Goal: Communication & Community: Answer question/provide support

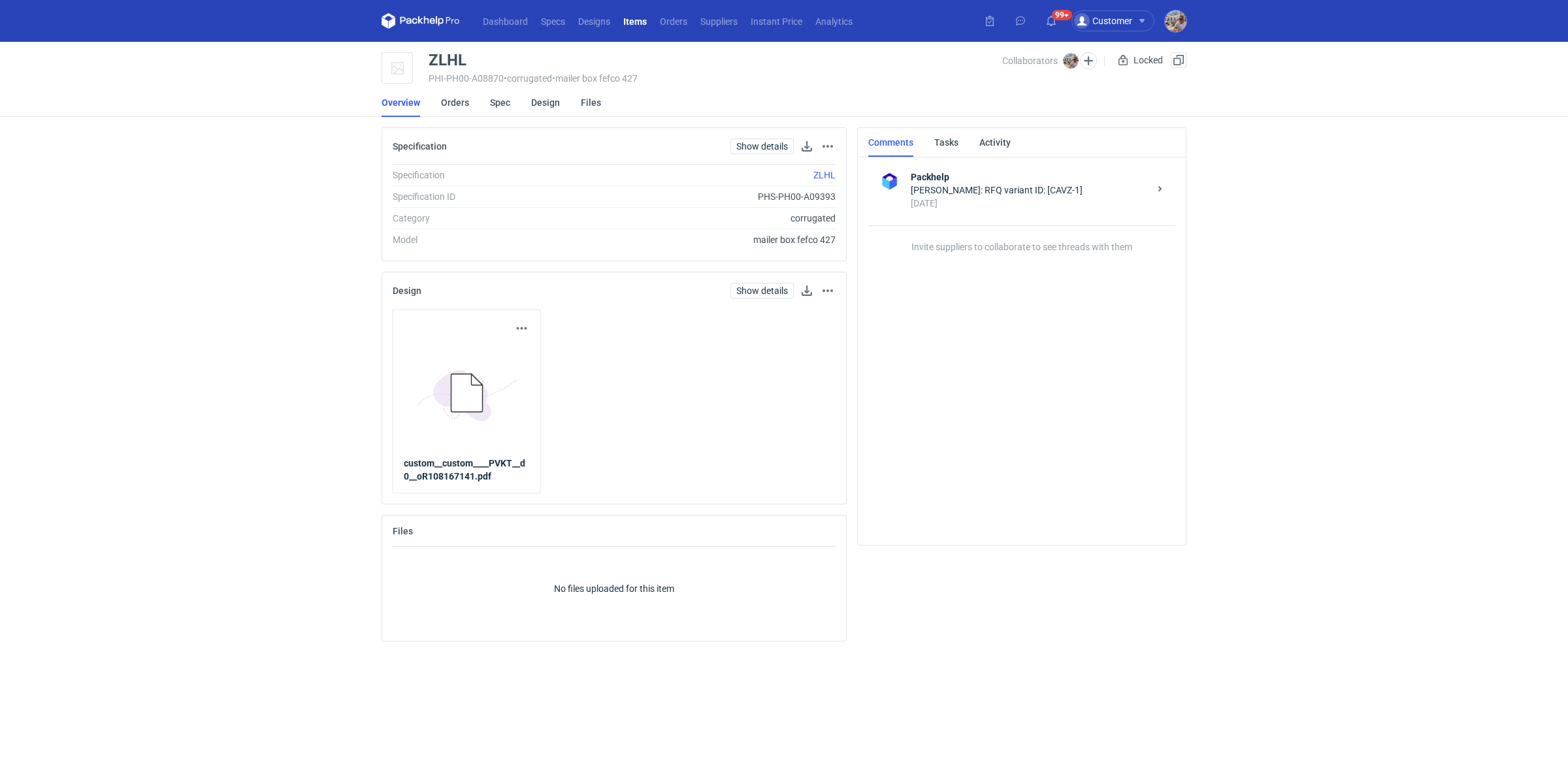
click at [469, 100] on li "Orders" at bounding box center [465, 102] width 49 height 29
click at [458, 101] on link "Orders" at bounding box center [454, 102] width 28 height 29
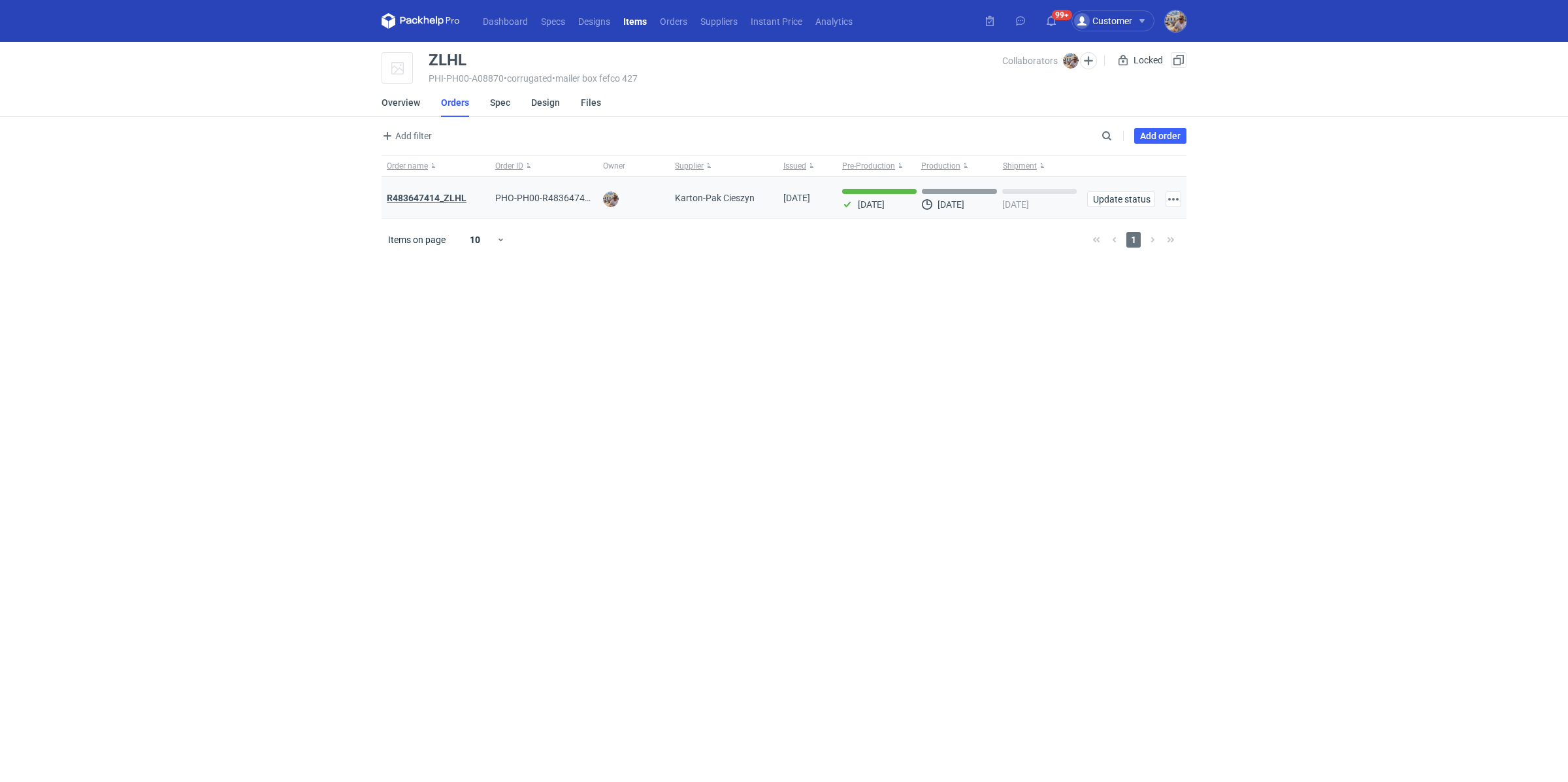
click at [450, 194] on strong "R483647414_ZLHL" at bounding box center [426, 198] width 79 height 10
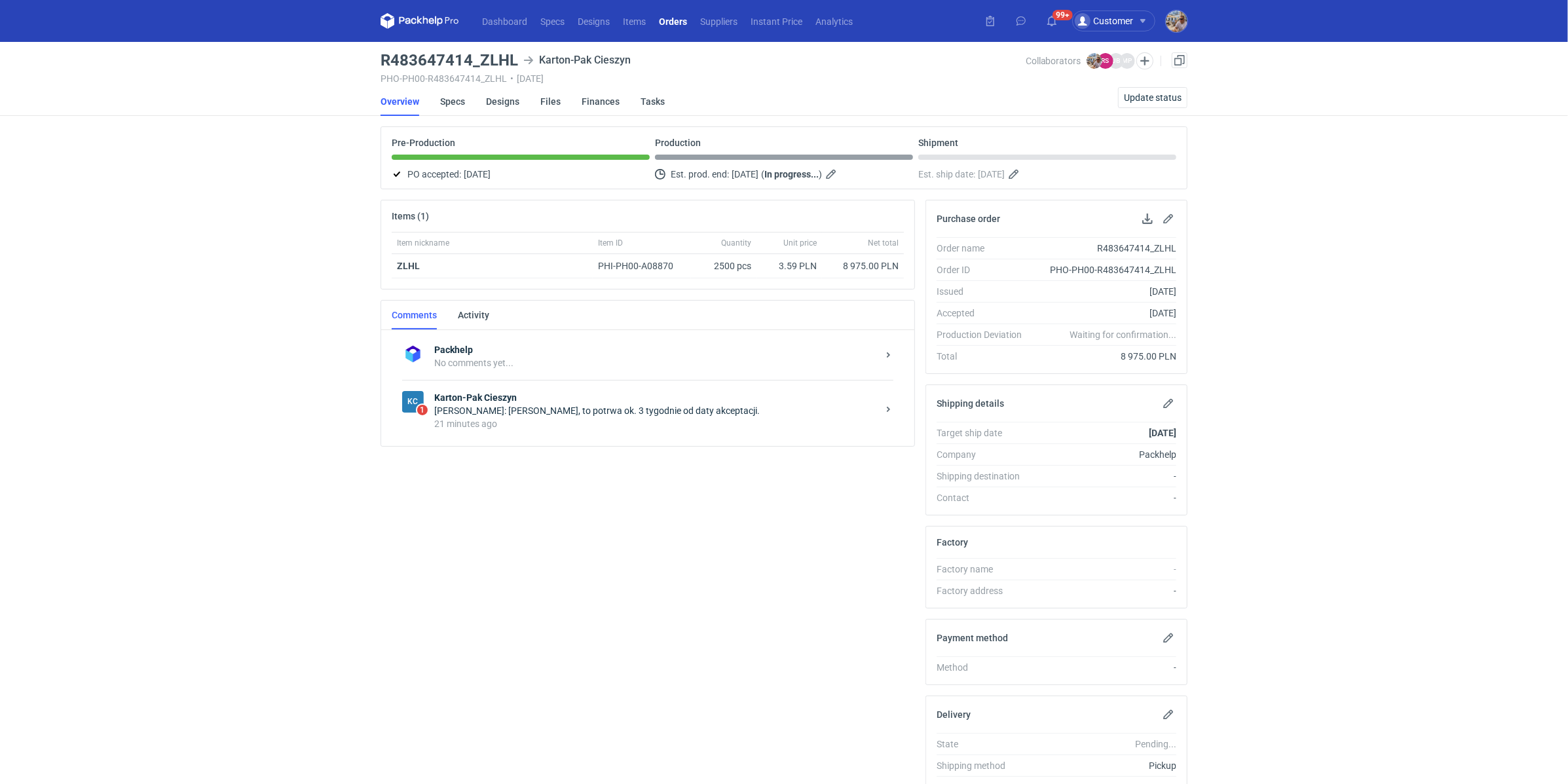
click at [539, 431] on div "KC 1 Karton-Pak Cieszyn Rafał Stani: Panie Michale, to potrwa ok. 3 tygodnie od…" at bounding box center [647, 410] width 491 height 61
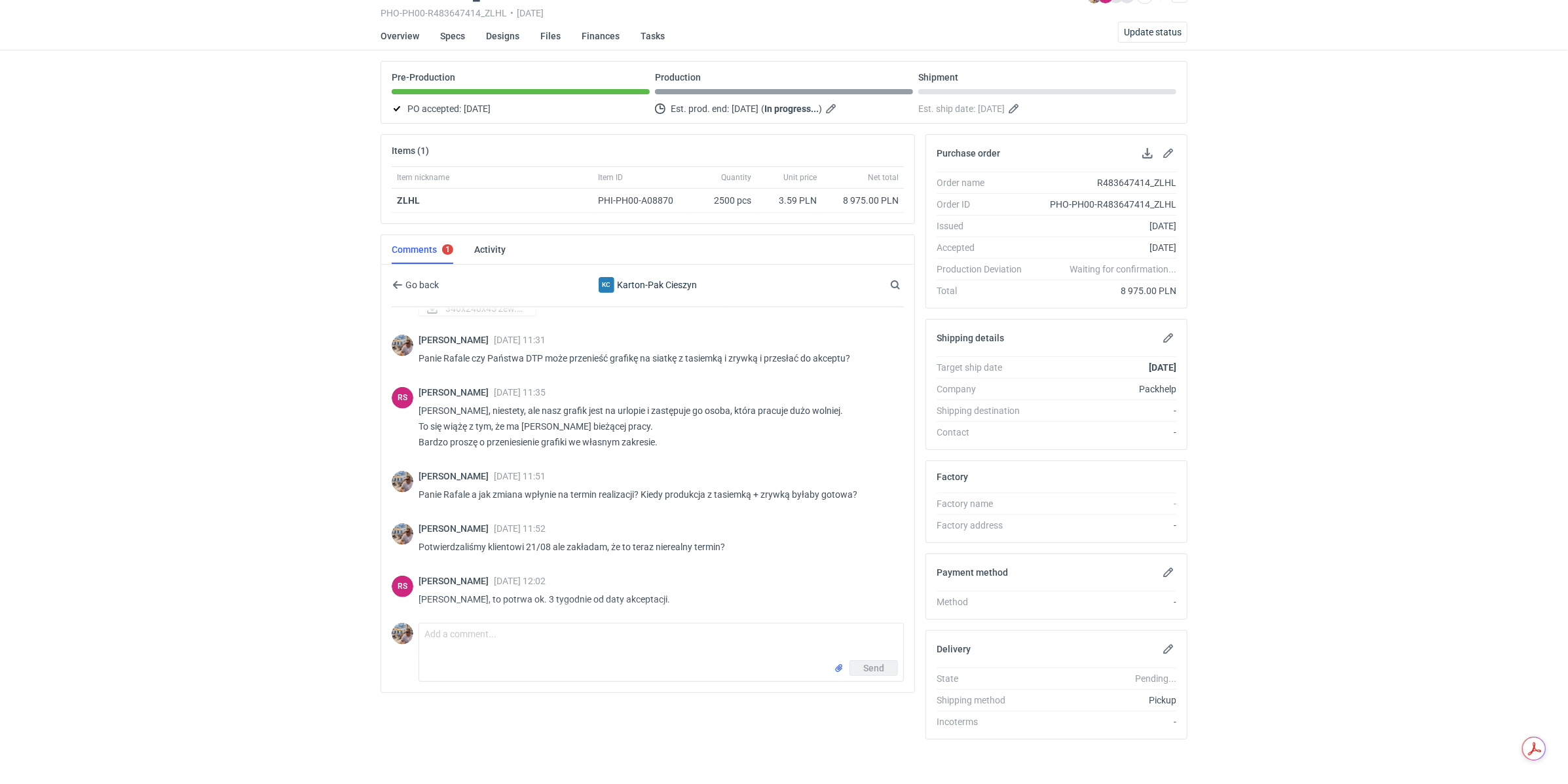
scroll to position [675, 0]
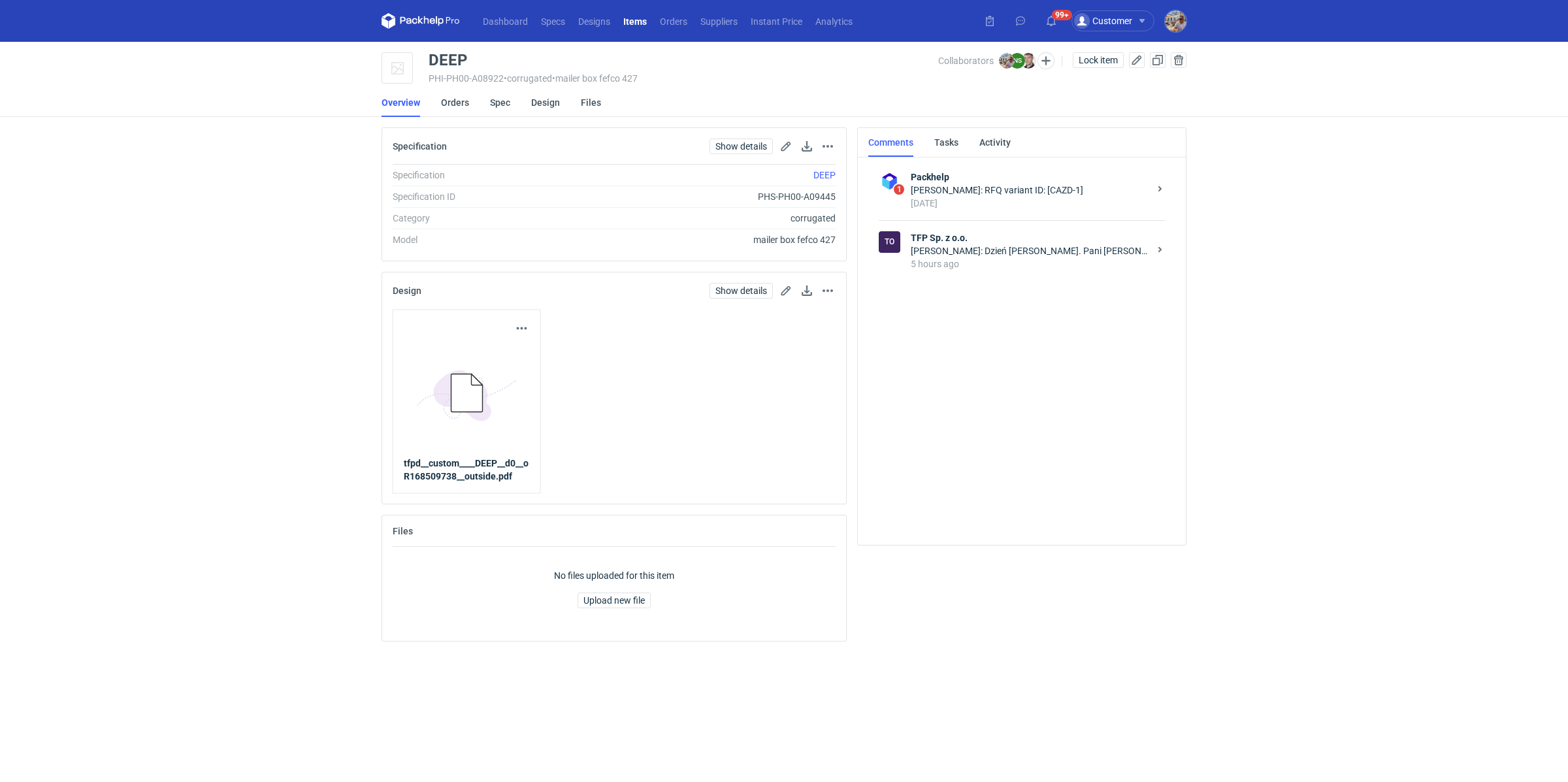
click at [1011, 260] on div "5 hours ago" at bounding box center [1030, 263] width 238 height 13
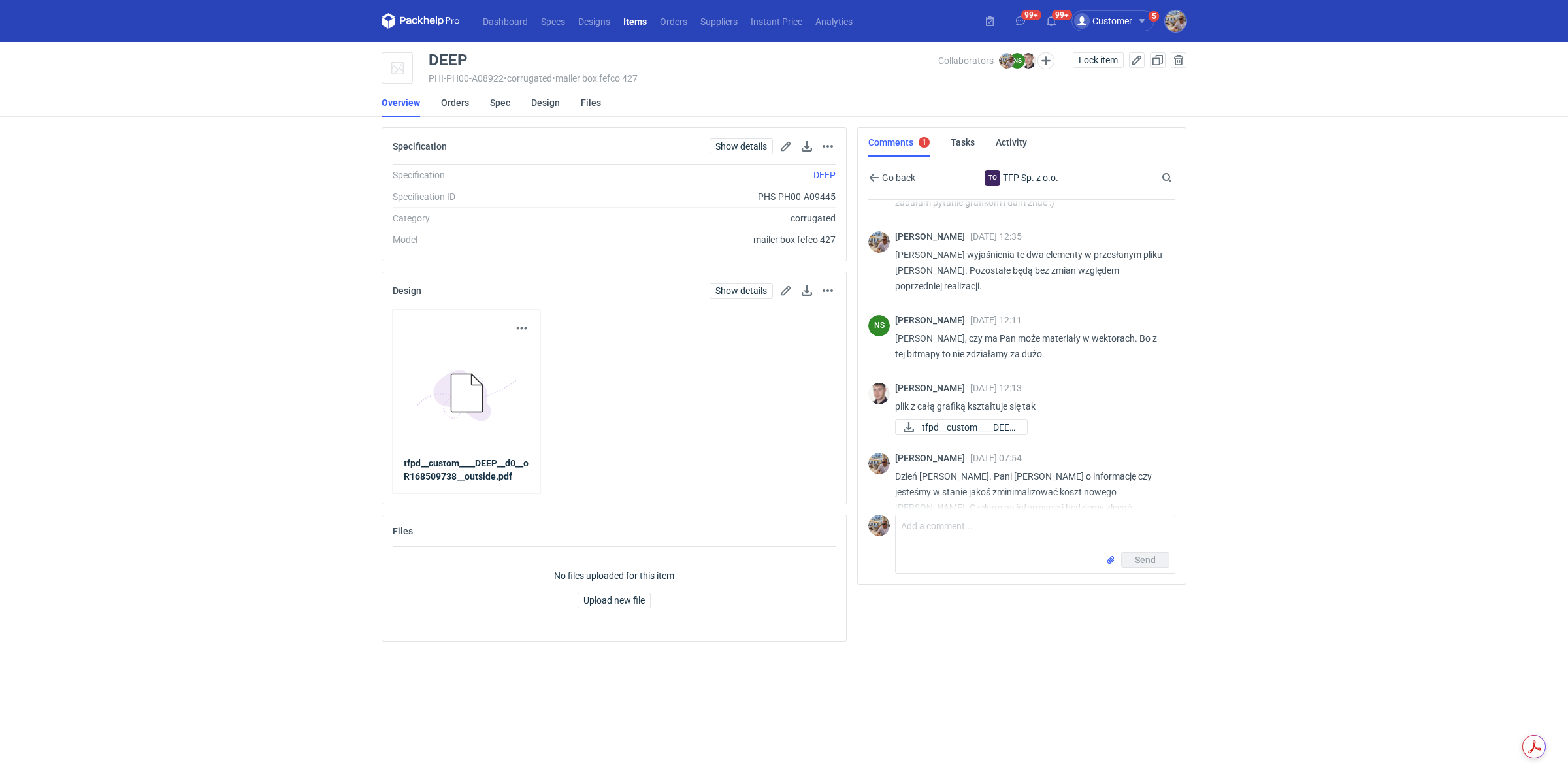
scroll to position [281, 0]
click at [1047, 59] on button "button" at bounding box center [1046, 61] width 17 height 17
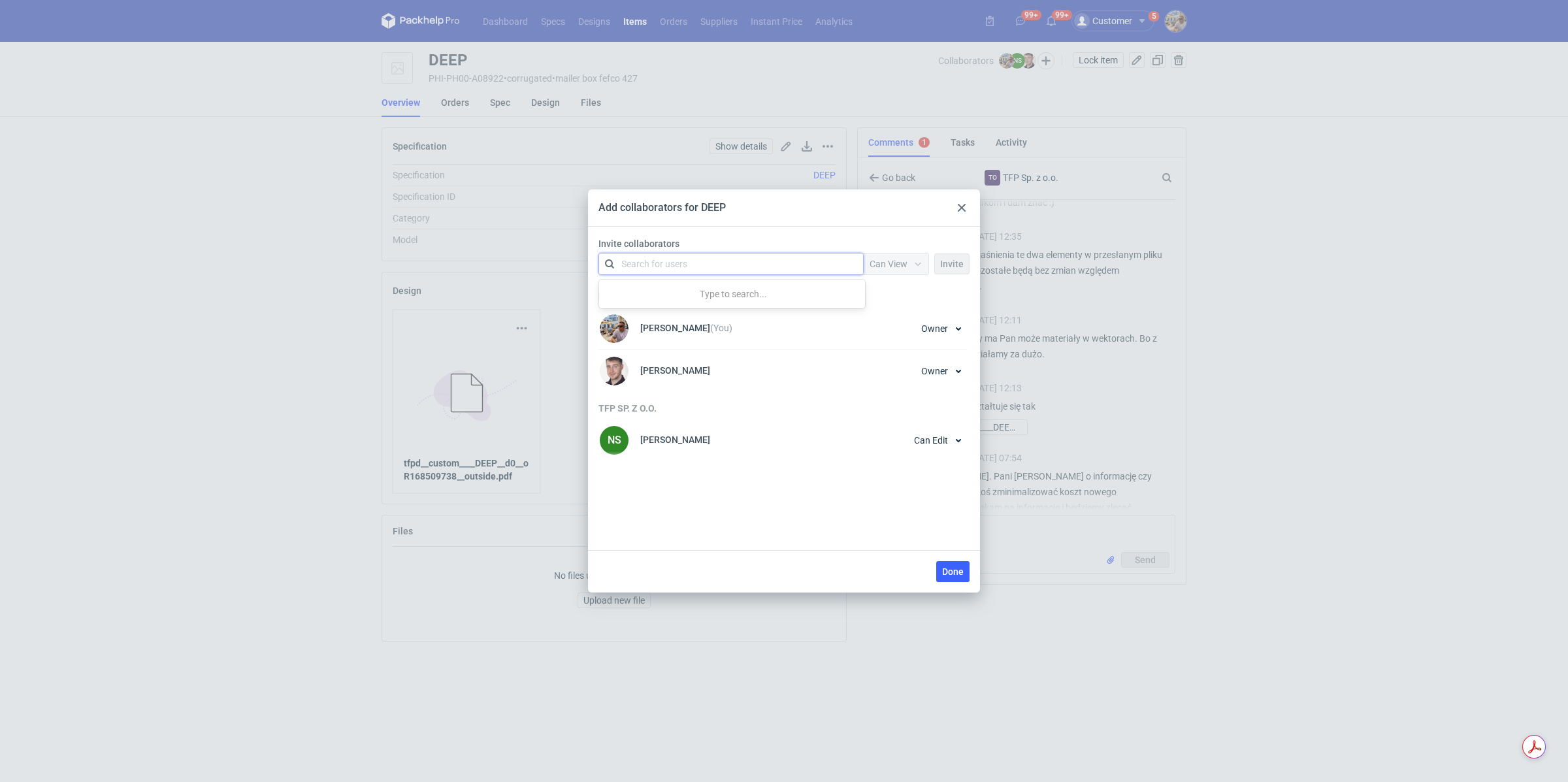
click at [714, 257] on div "Search for users" at bounding box center [728, 264] width 228 height 19
type input "k"
type input "TFP"
click at [724, 297] on span "TFP Sp. z o.o." at bounding box center [733, 296] width 56 height 10
click at [903, 268] on span "Can View" at bounding box center [888, 264] width 38 height 10
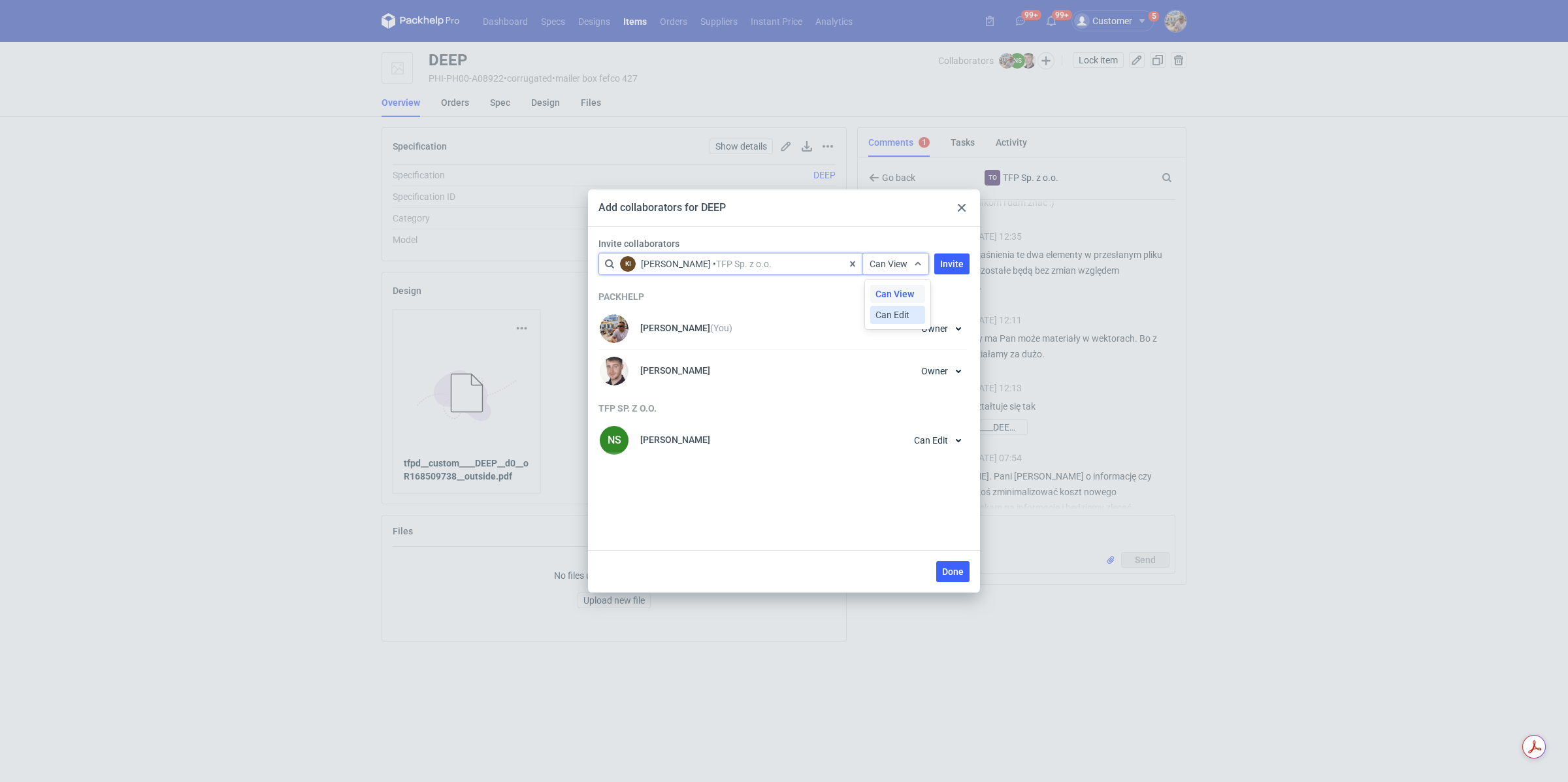
click at [895, 312] on span "Can Edit" at bounding box center [892, 314] width 34 height 13
click at [946, 266] on span "Invite" at bounding box center [952, 264] width 24 height 9
click at [951, 569] on span "Done" at bounding box center [952, 571] width 21 height 9
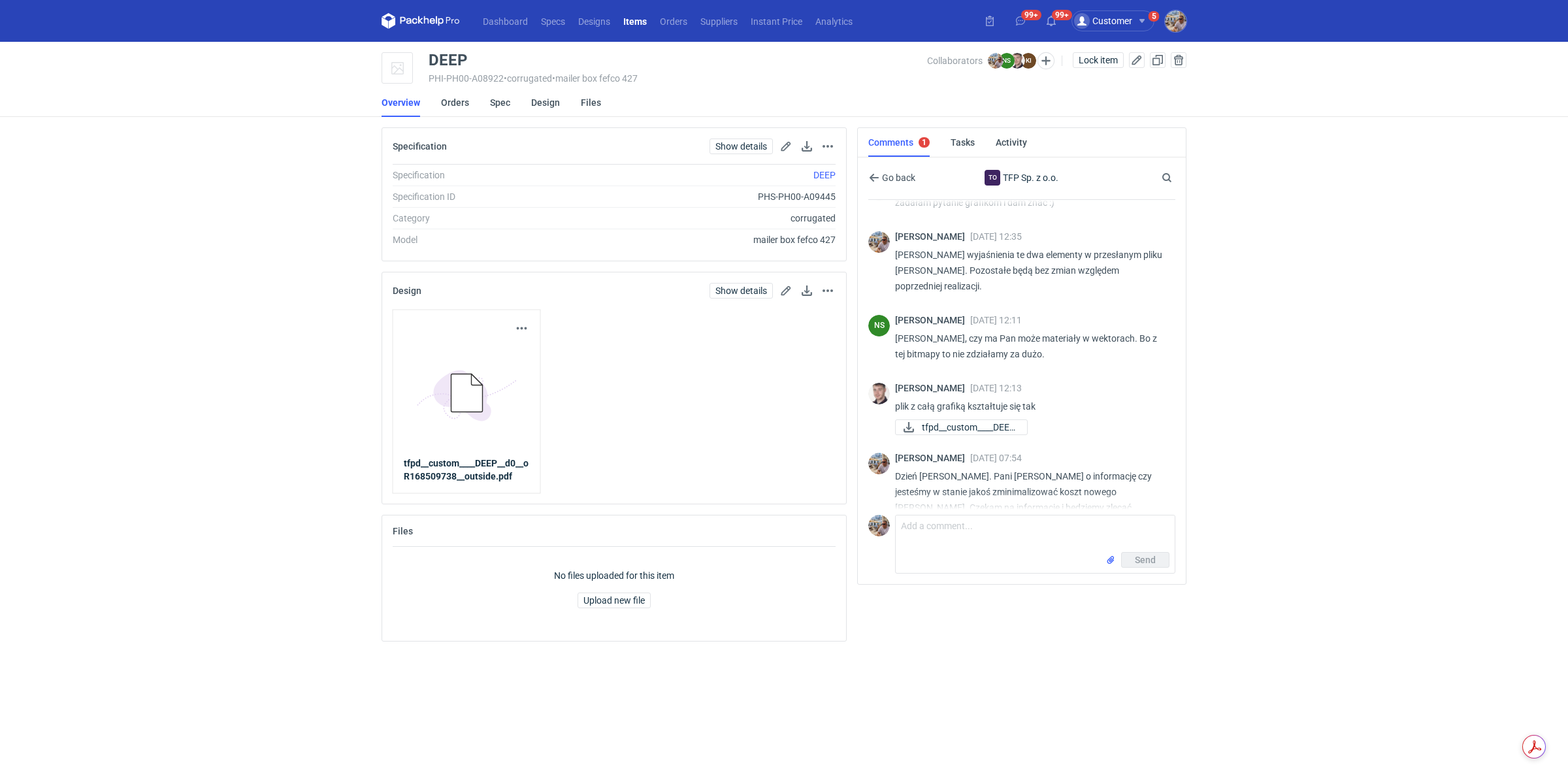
click at [1052, 53] on div "Collaborators Michał Palasek NS Natalia Stępak KI Karolina Idkowiak" at bounding box center [997, 60] width 140 height 16
click at [1049, 59] on button "button" at bounding box center [1046, 61] width 17 height 17
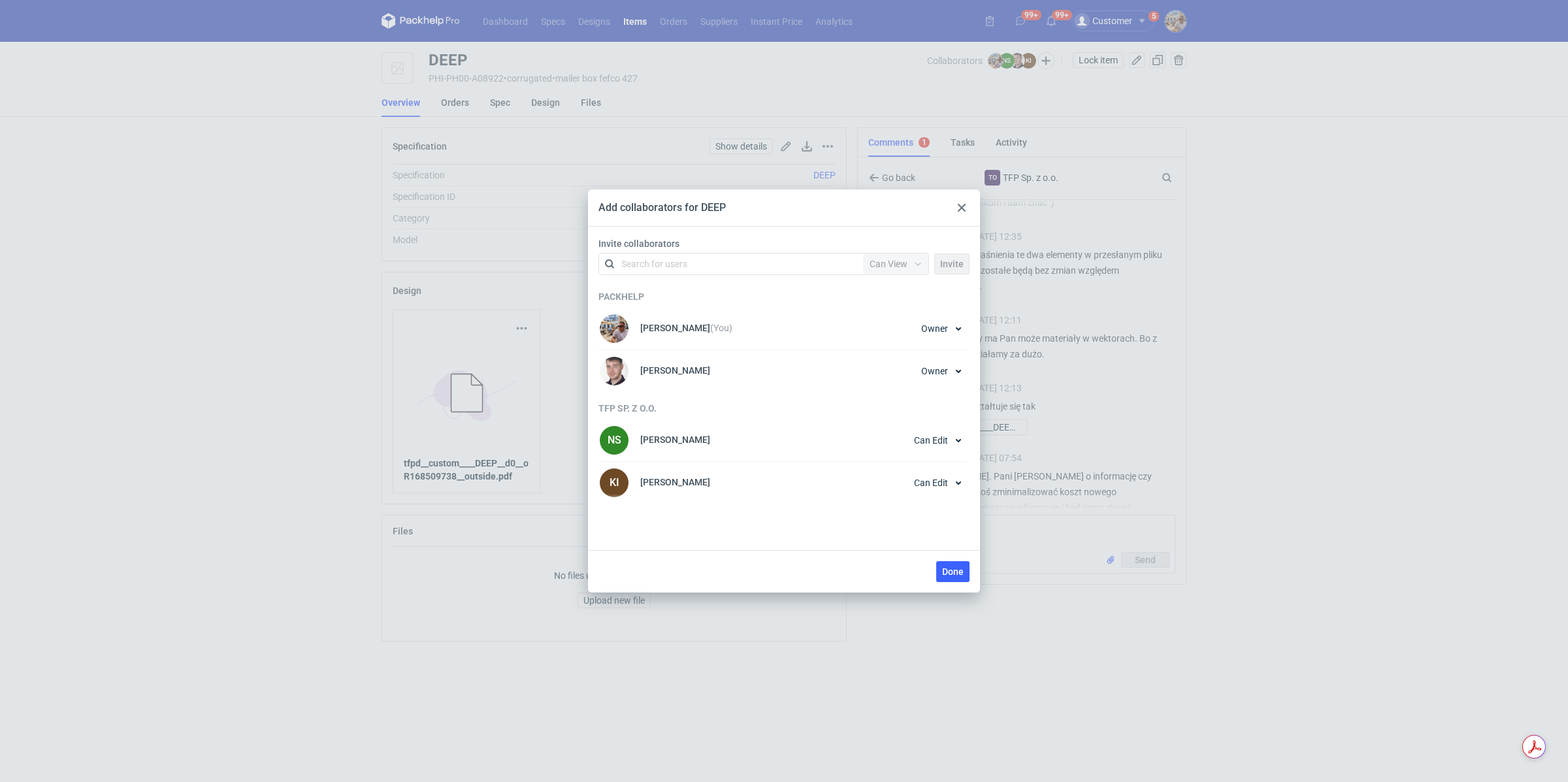
click at [692, 261] on div "Search for users" at bounding box center [728, 264] width 228 height 19
type input "TFP"
click at [705, 291] on span "TFP Sp. z o.o." at bounding box center [733, 296] width 56 height 10
click at [910, 271] on div at bounding box center [918, 264] width 21 height 21
click at [885, 309] on span "Can Edit" at bounding box center [892, 314] width 34 height 13
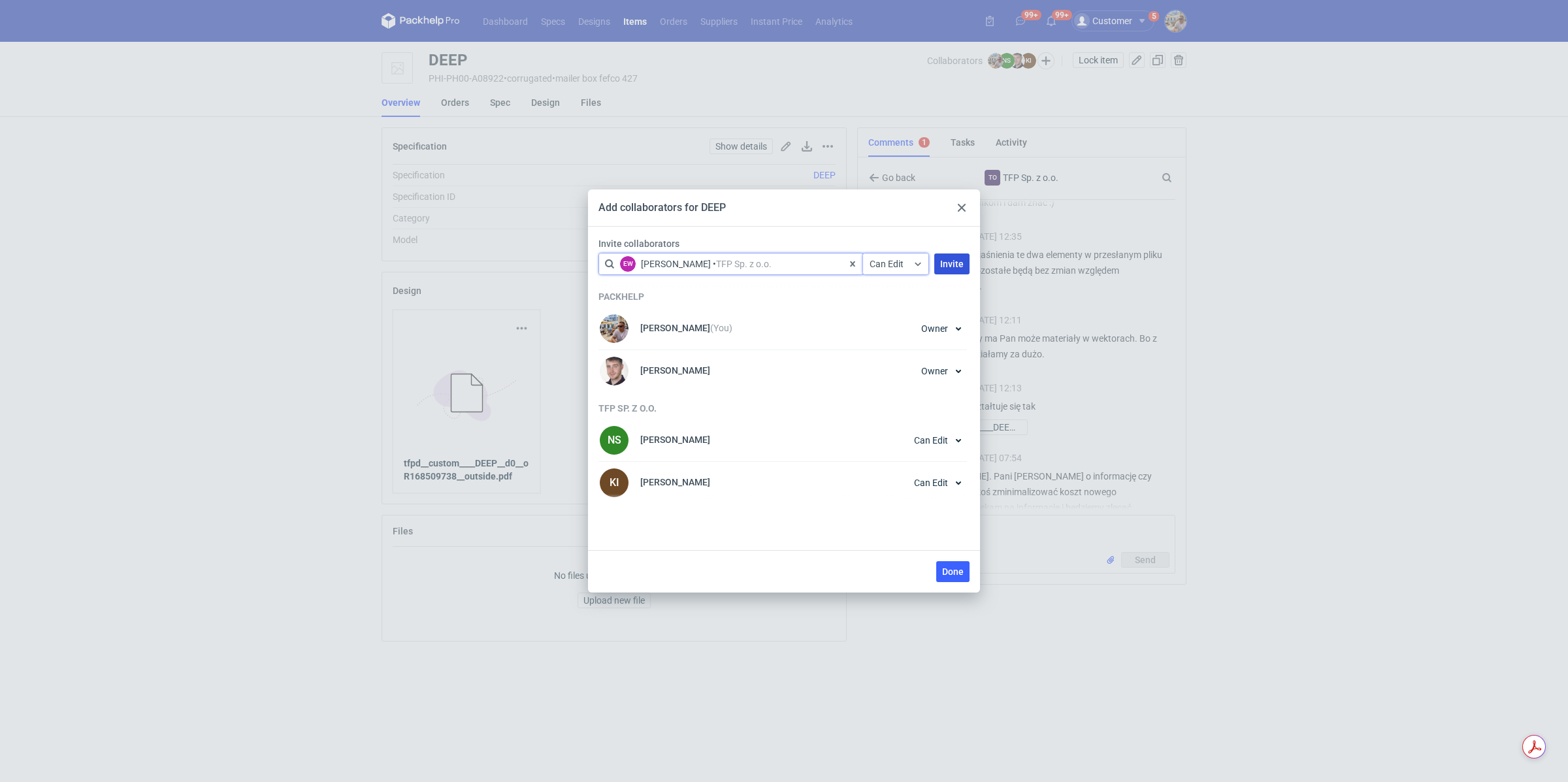
click at [947, 264] on span "Invite" at bounding box center [952, 264] width 24 height 9
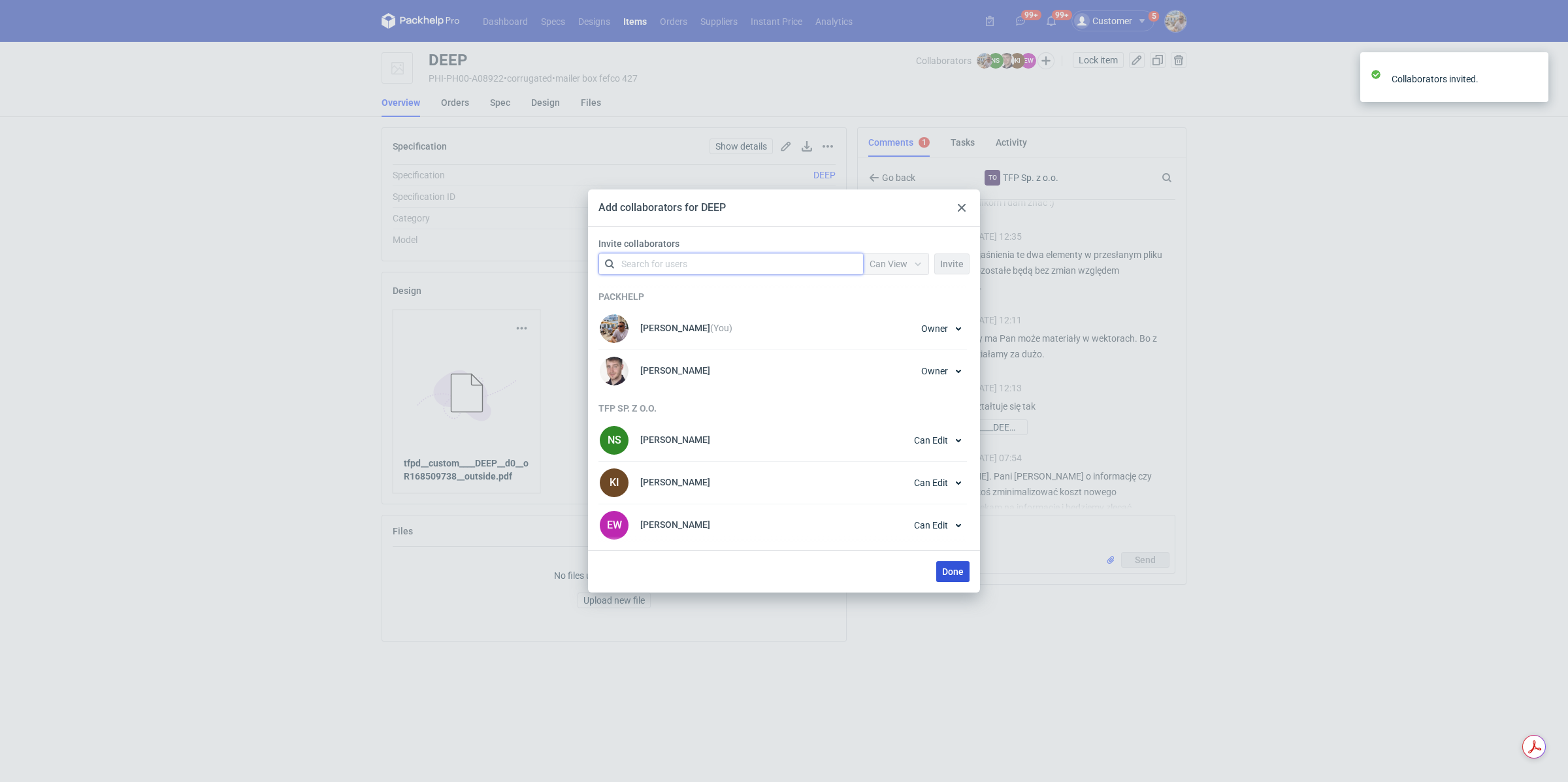
click at [949, 572] on span "Done" at bounding box center [952, 571] width 21 height 9
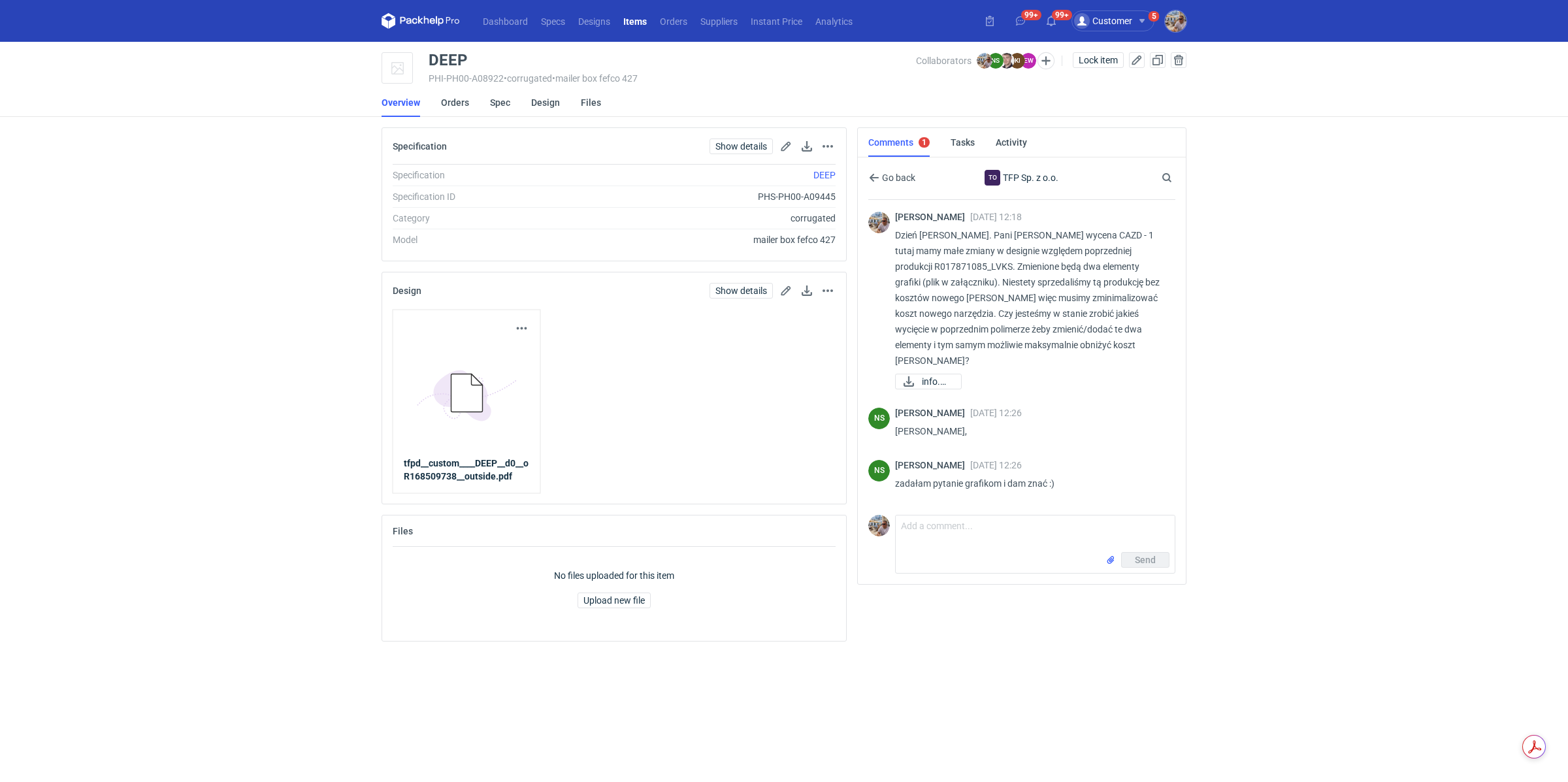
scroll to position [284, 0]
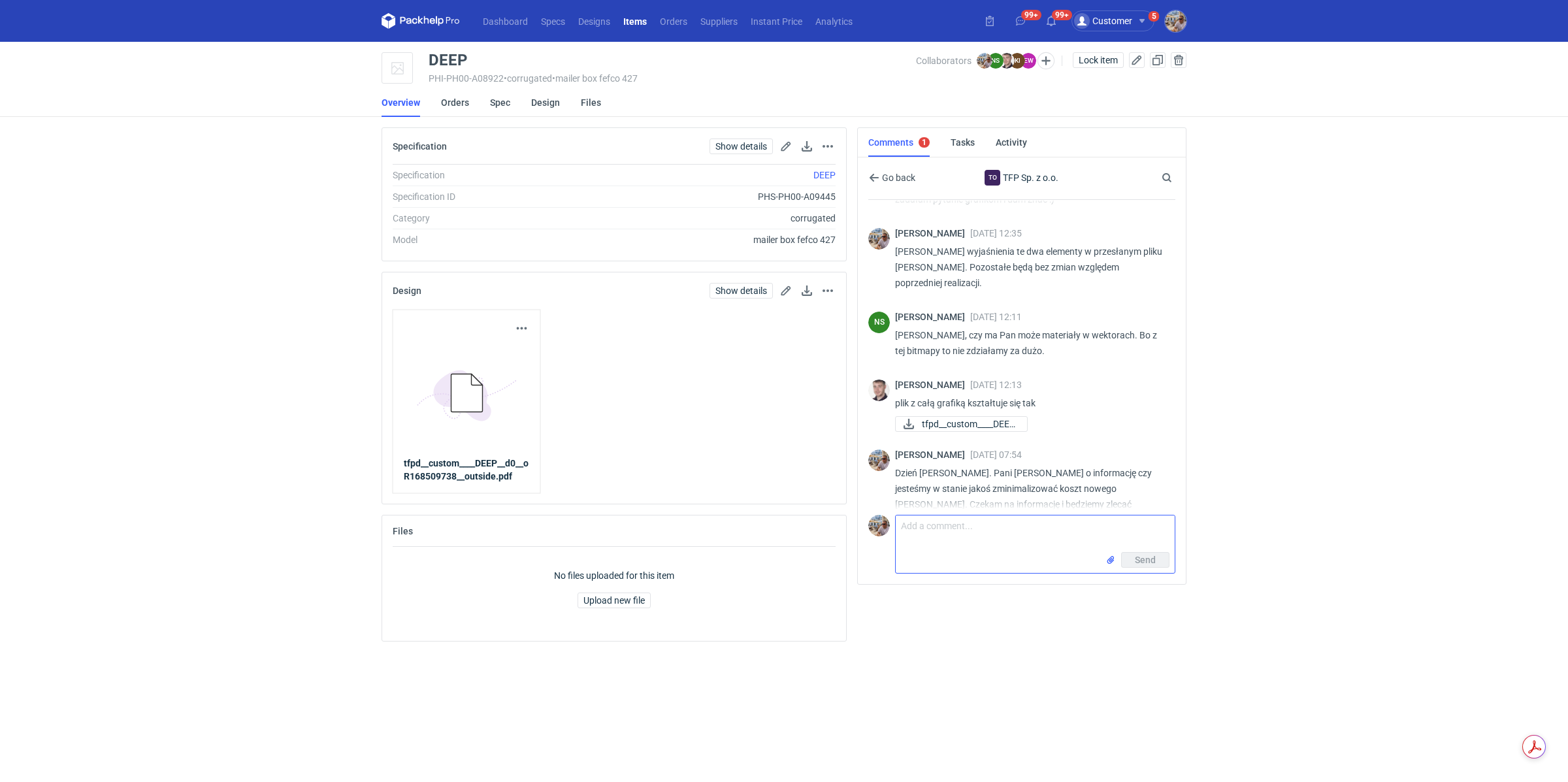
click at [963, 534] on textarea "Comment message" at bounding box center [1035, 533] width 279 height 36
type textarea "Pani Karolino proszę o sprawdzenie teraz"
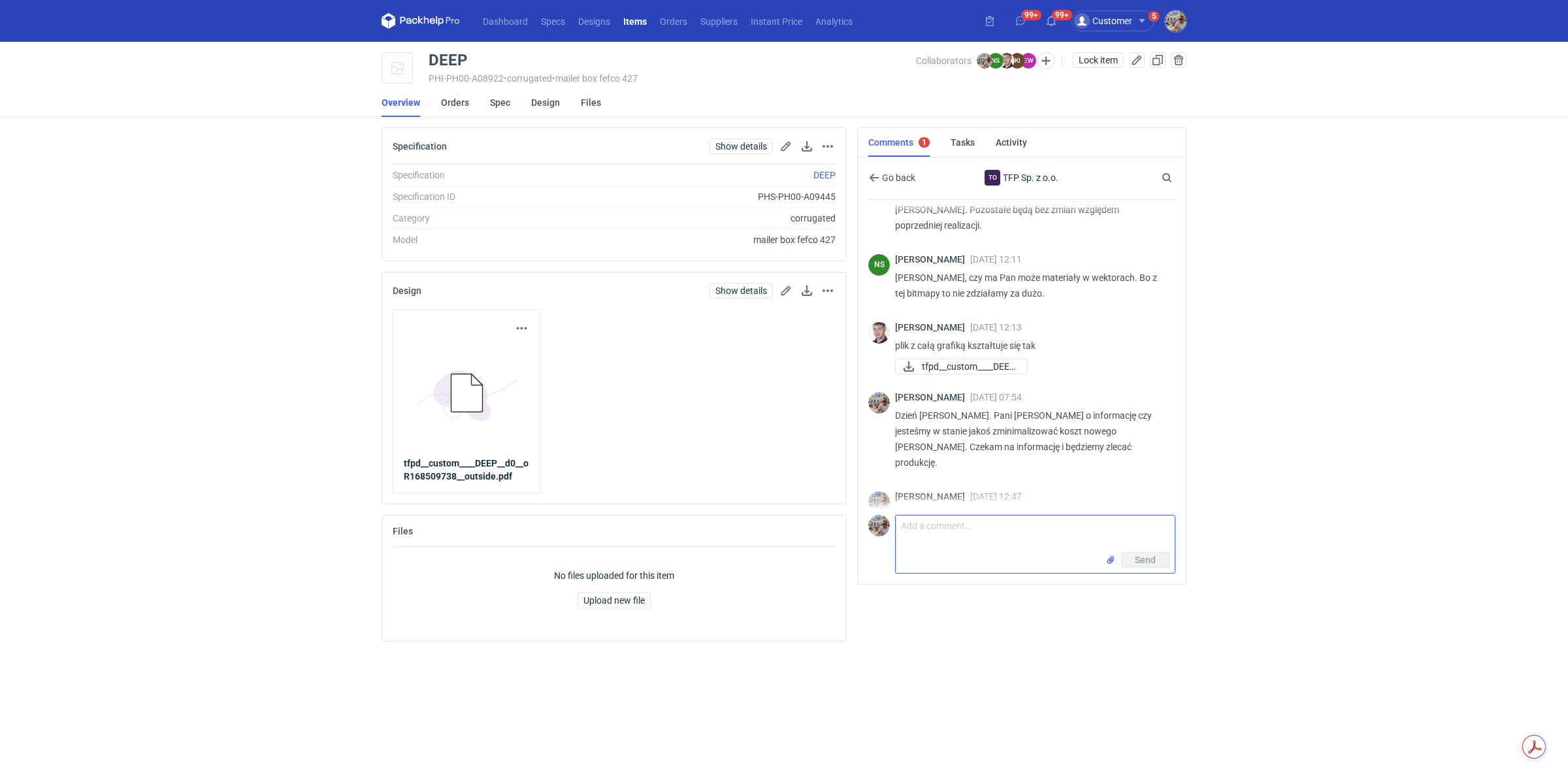
scroll to position [336, 0]
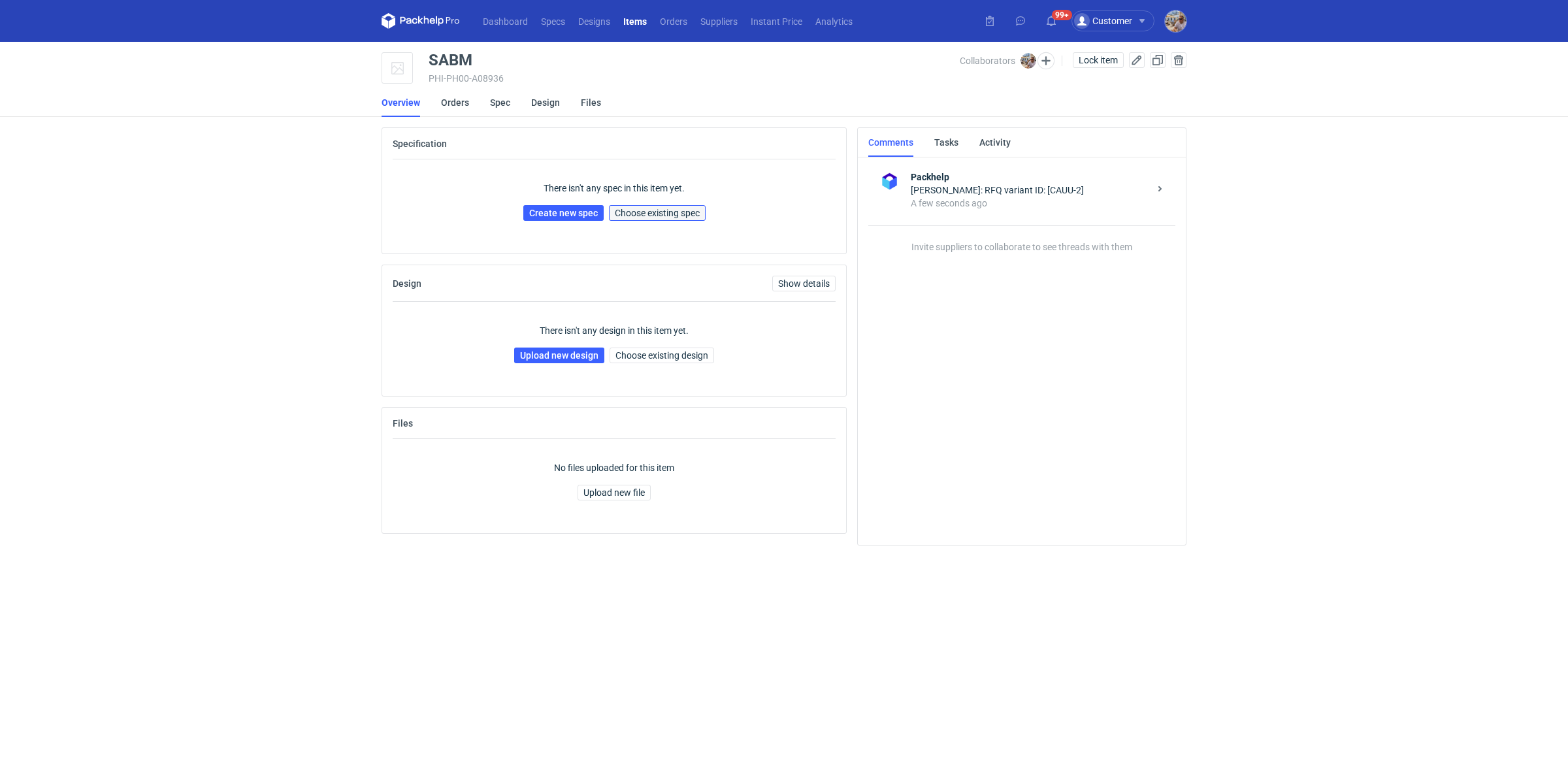
click at [662, 214] on span "Choose existing spec" at bounding box center [657, 212] width 85 height 9
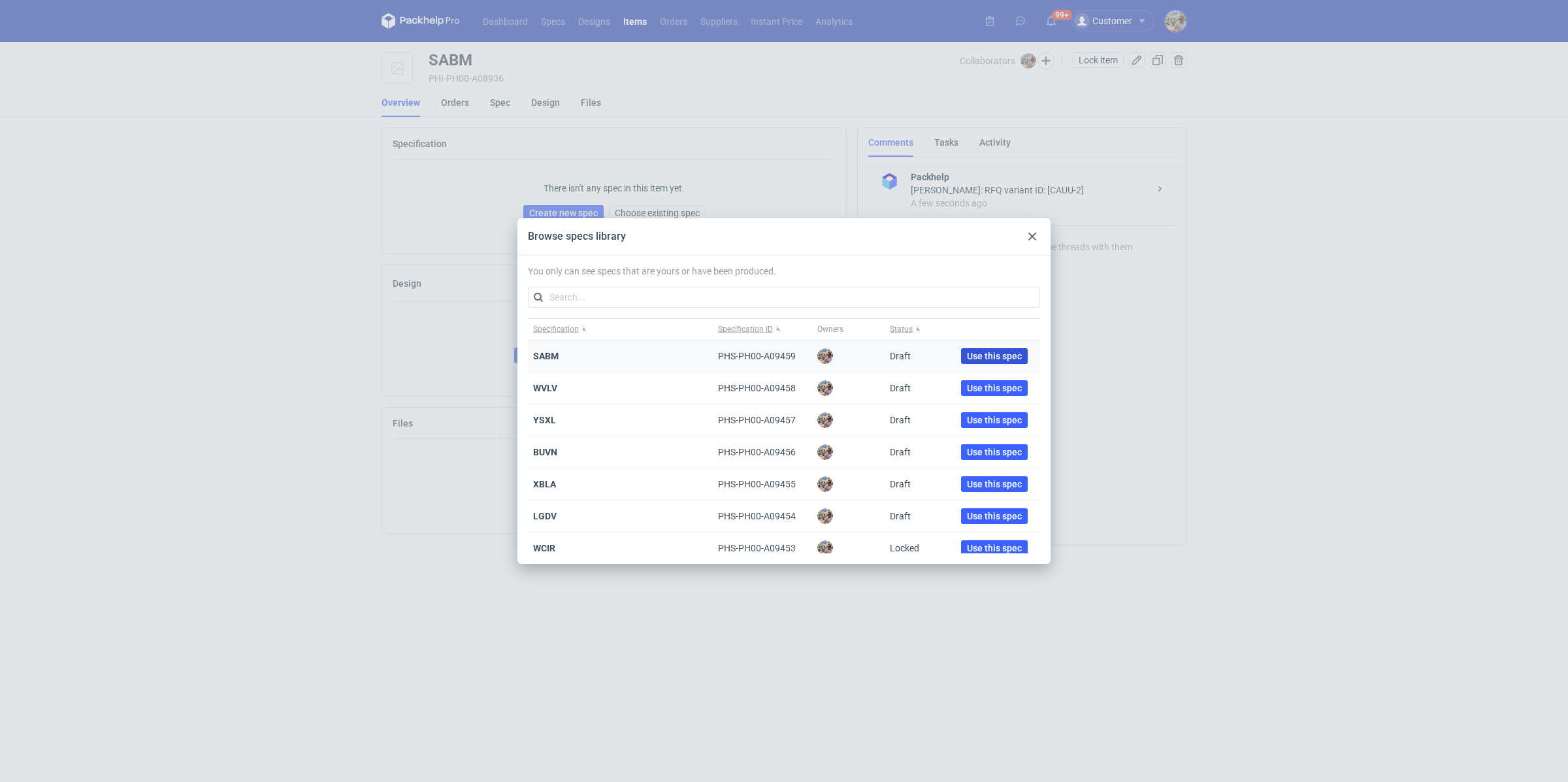
click at [1006, 360] on span "Use this spec" at bounding box center [994, 356] width 55 height 9
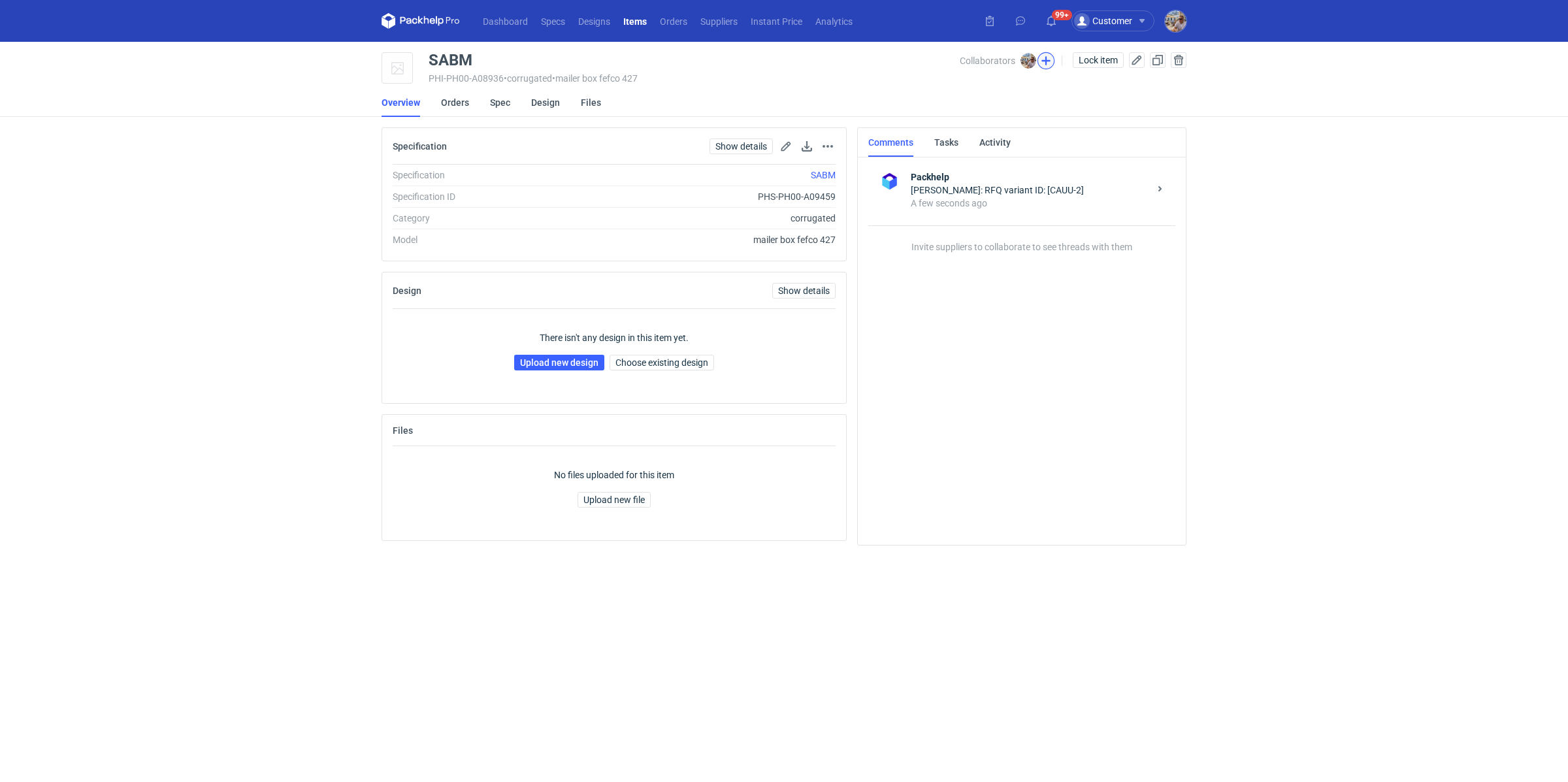
click at [1046, 63] on button "button" at bounding box center [1046, 61] width 17 height 17
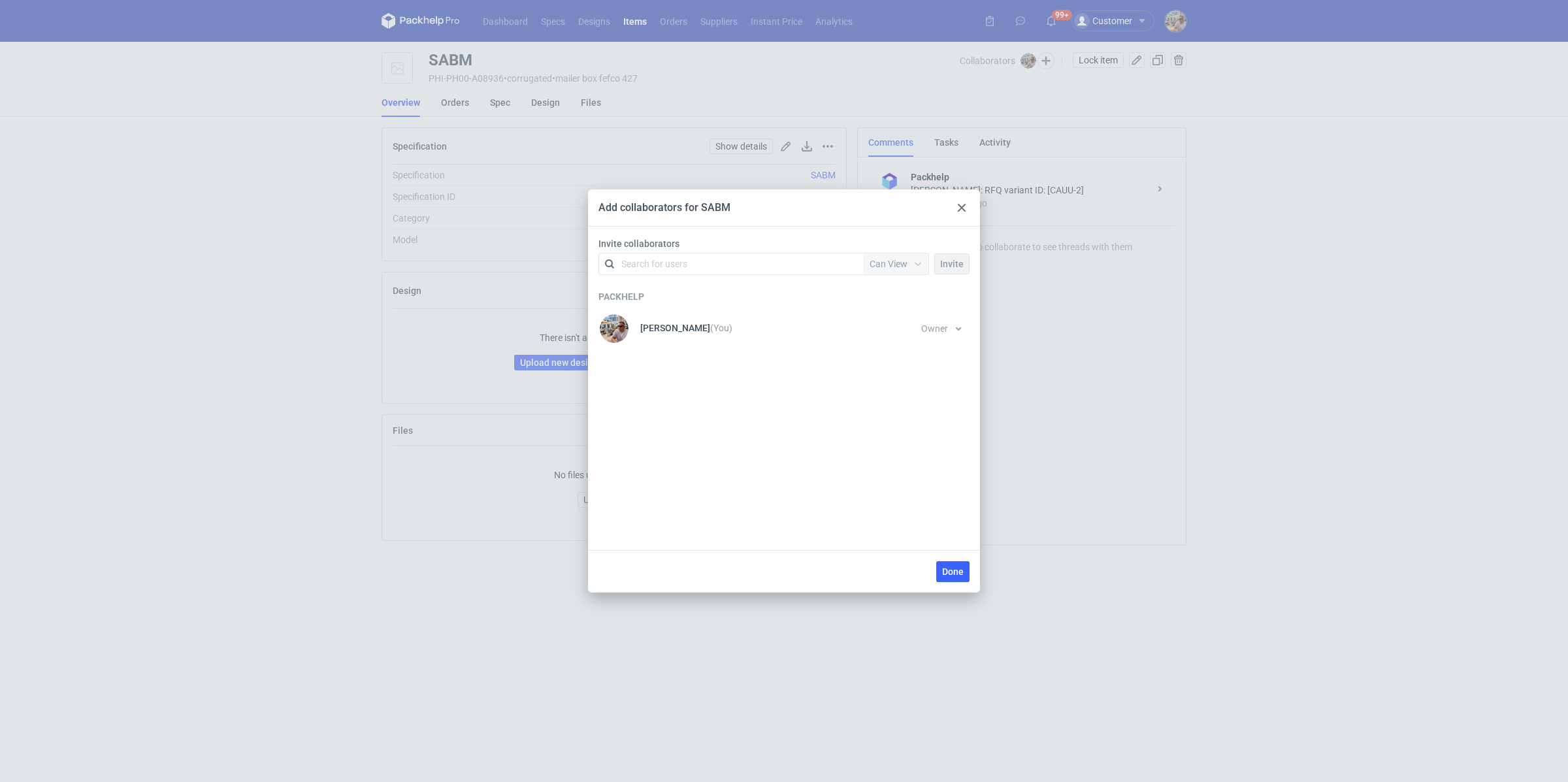
click at [713, 260] on div "Search for users" at bounding box center [728, 264] width 228 height 19
type input "serwach"
click at [676, 296] on div "[PERSON_NAME] • [PERSON_NAME].z.o.o" at bounding box center [703, 295] width 145 height 13
click at [896, 268] on span "Can View" at bounding box center [888, 264] width 38 height 10
click at [892, 309] on span "Can Edit" at bounding box center [892, 314] width 34 height 13
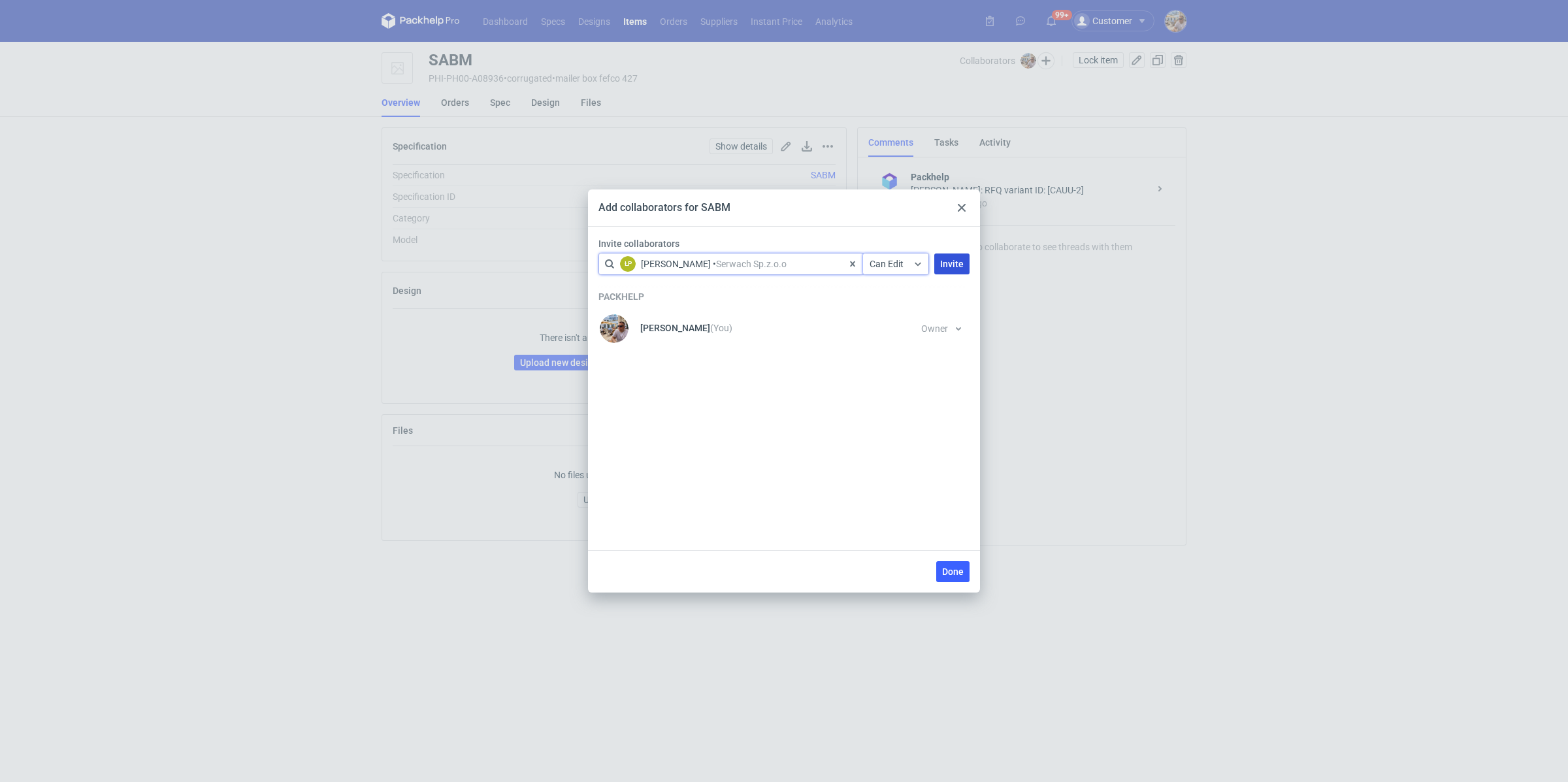
click at [941, 268] on span "Invite" at bounding box center [952, 264] width 24 height 9
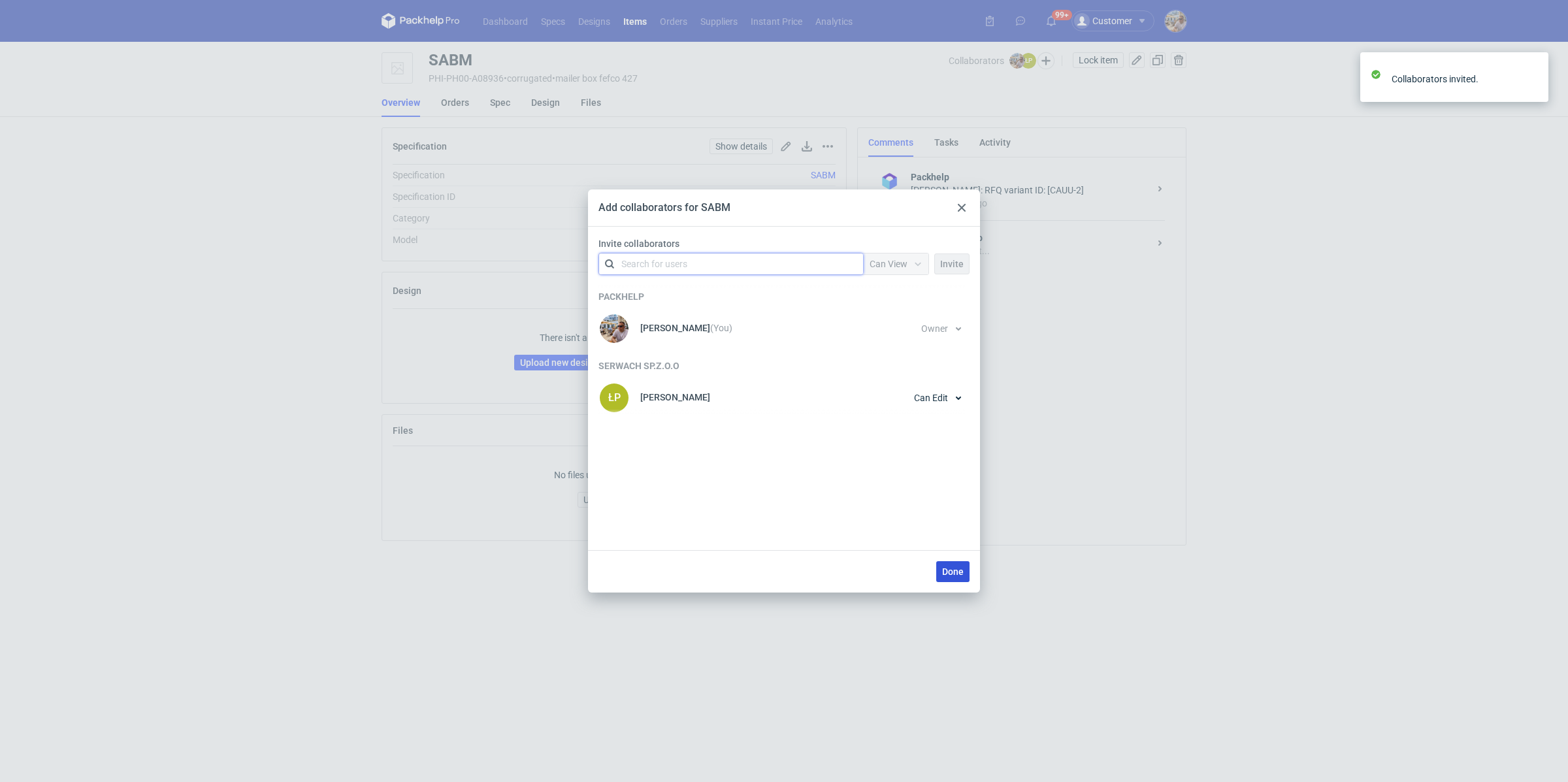
click at [948, 577] on button "Done" at bounding box center [952, 571] width 33 height 21
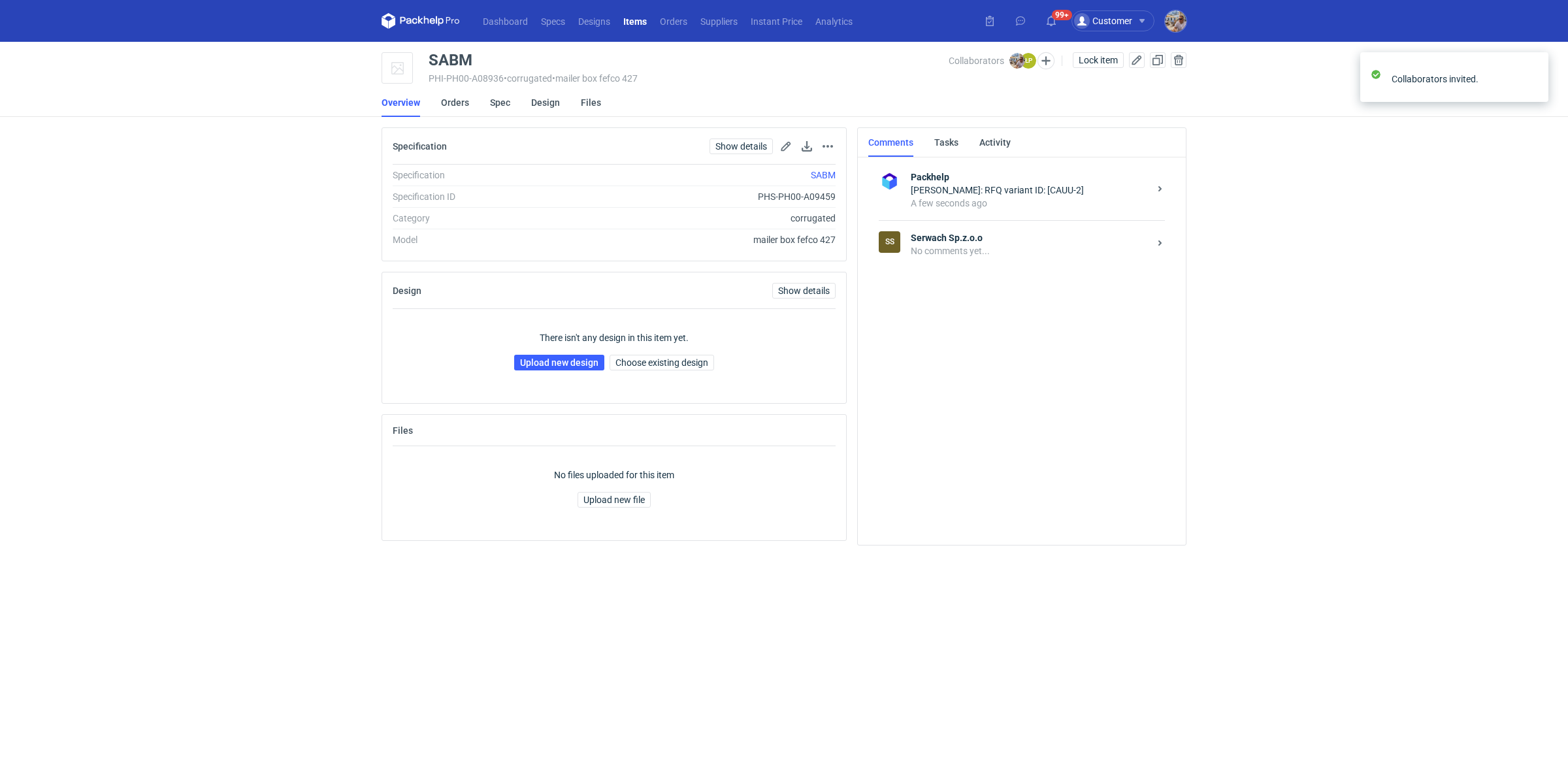
click at [953, 251] on div "No comments yet..." at bounding box center [1030, 250] width 238 height 13
click at [977, 484] on textarea "Comment message" at bounding box center [1035, 494] width 279 height 36
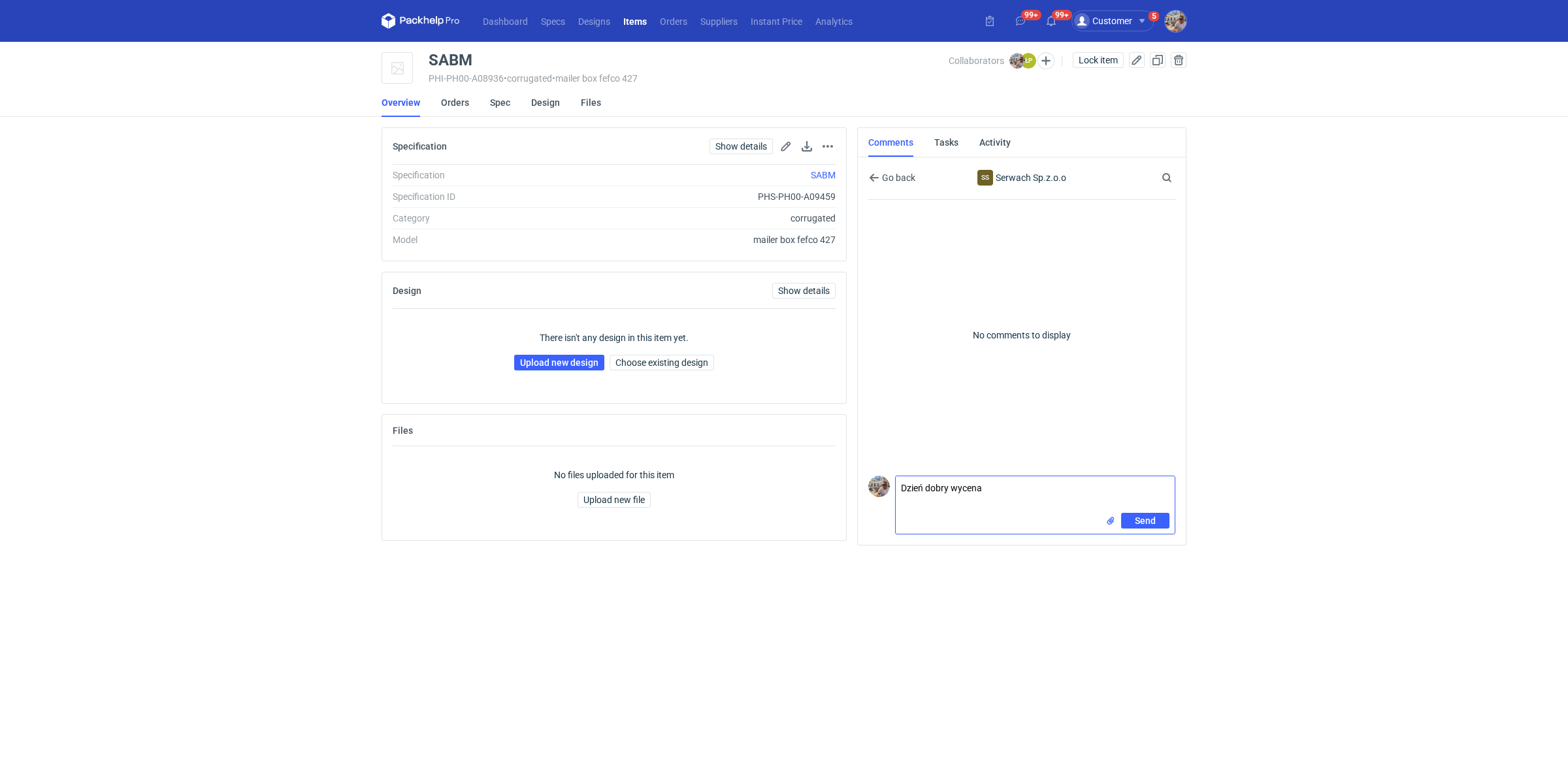
paste textarea "CAUU-2"
type textarea "Dzień [PERSON_NAME] wycena CAUU-2. Prośba o przesłanie siatki do nałożenie graf…"
click at [1138, 525] on span "Send" at bounding box center [1145, 520] width 21 height 9
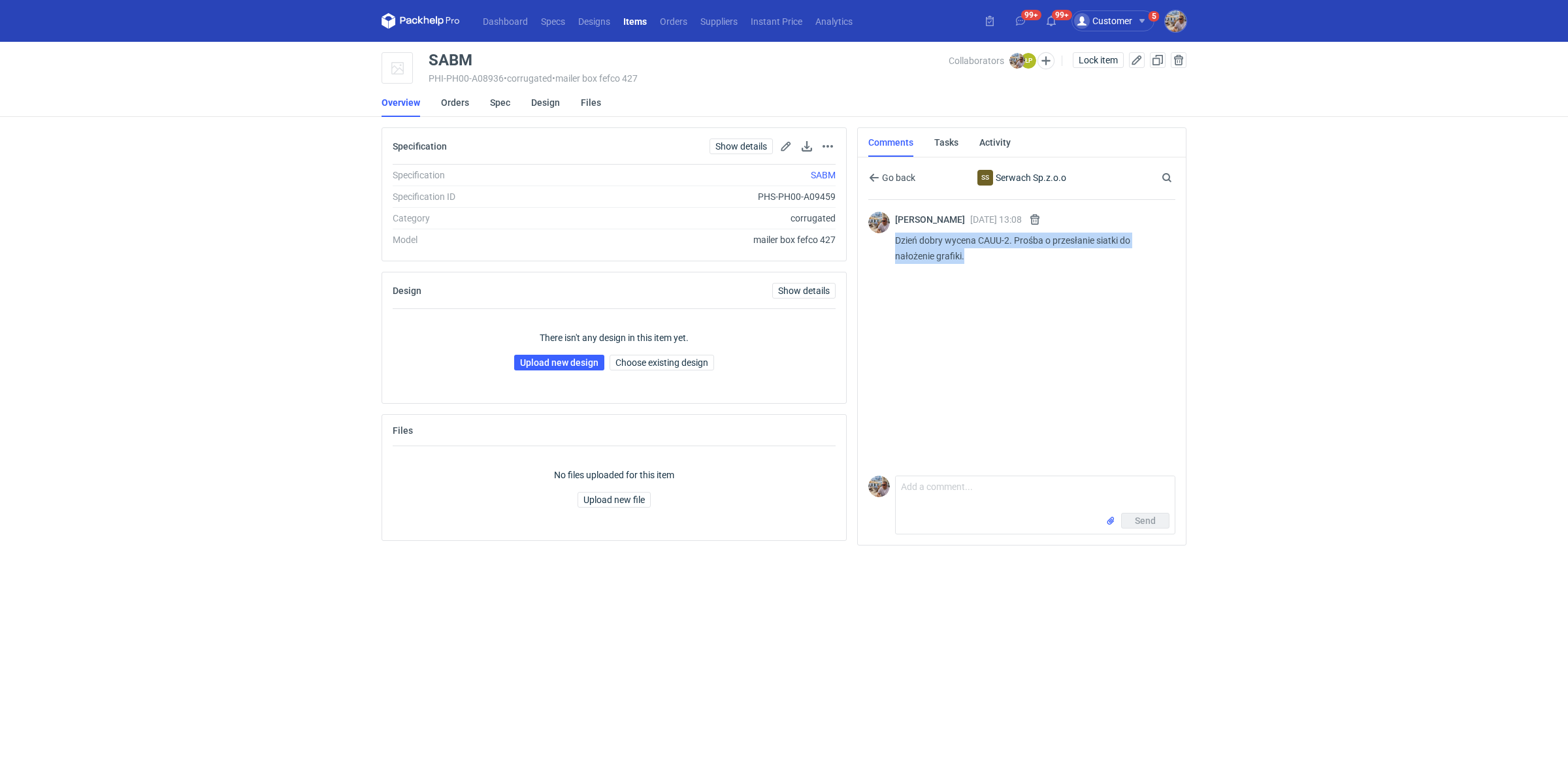
drag, startPoint x: 976, startPoint y: 254, endPoint x: 896, endPoint y: 237, distance: 81.8
click at [896, 237] on p "Dzień [PERSON_NAME] wycena CAUU-2. Prośba o przesłanie siatki do nałożenie graf…" at bounding box center [1029, 248] width 270 height 31
copy p "Dzień [PERSON_NAME] wycena CAUU-2. Prośba o przesłanie siatki do nałożenie graf…"
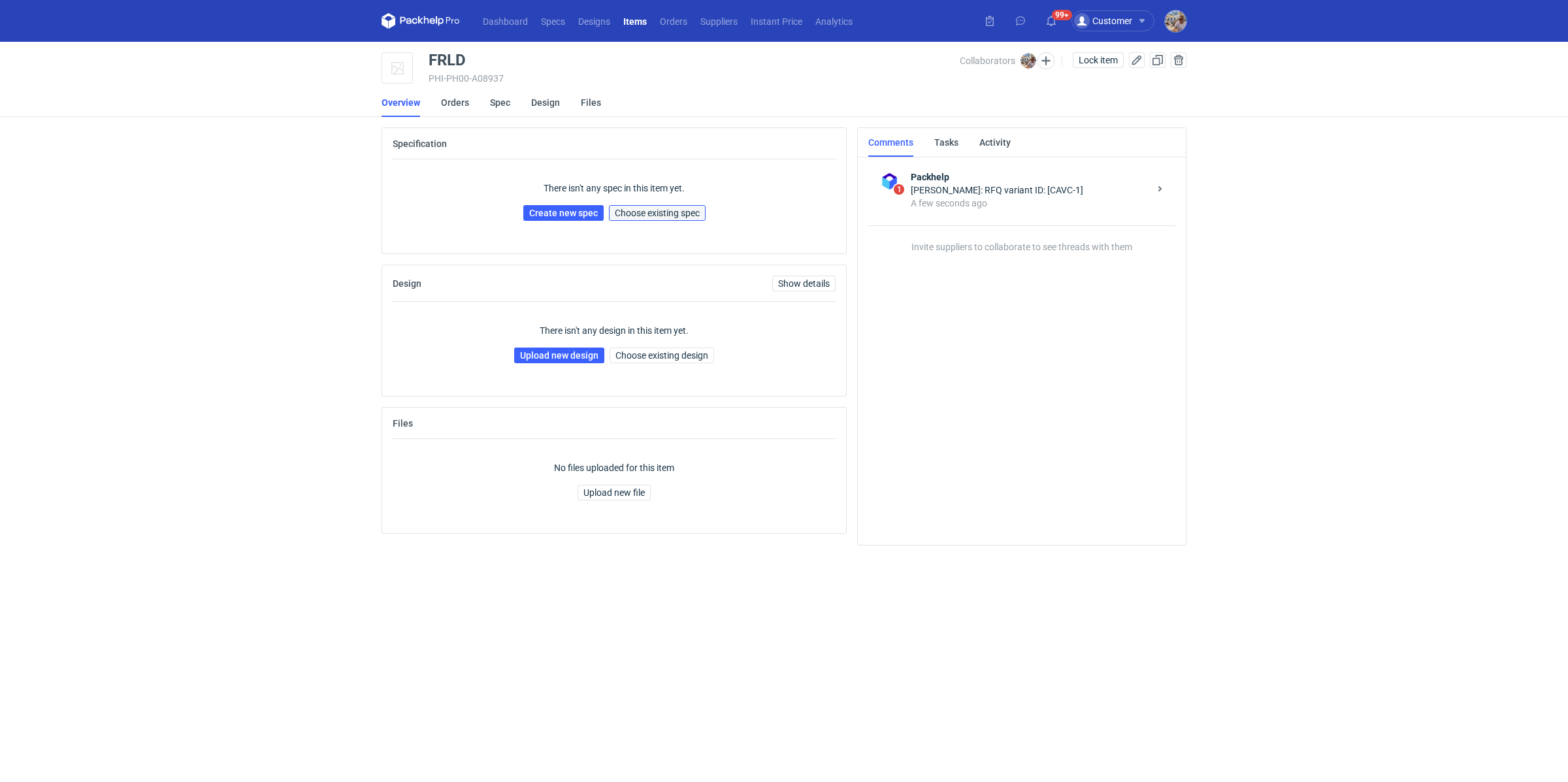
click at [658, 218] on button "Choose existing spec" at bounding box center [657, 213] width 96 height 16
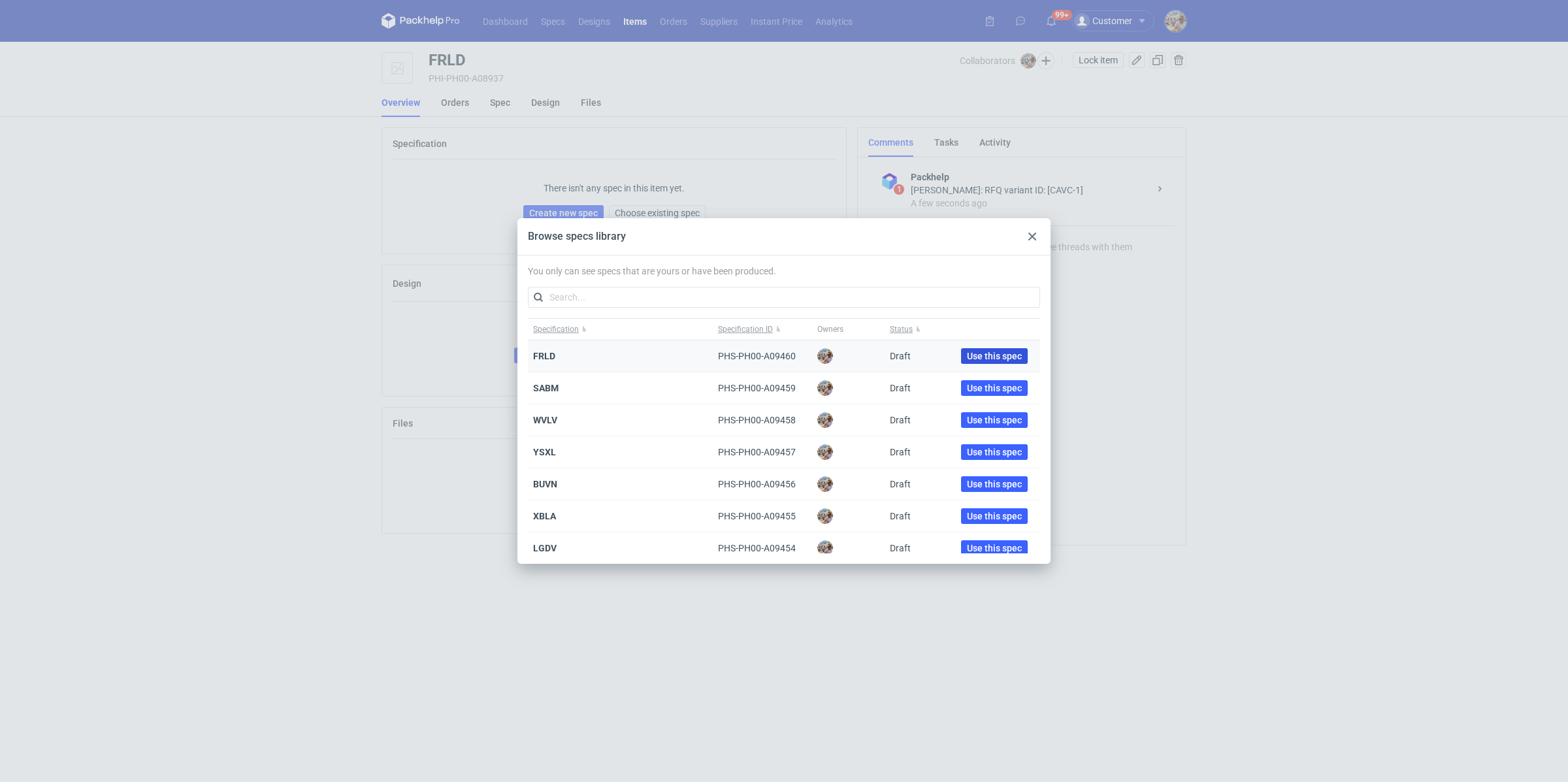
click at [988, 354] on span "Use this spec" at bounding box center [994, 356] width 55 height 9
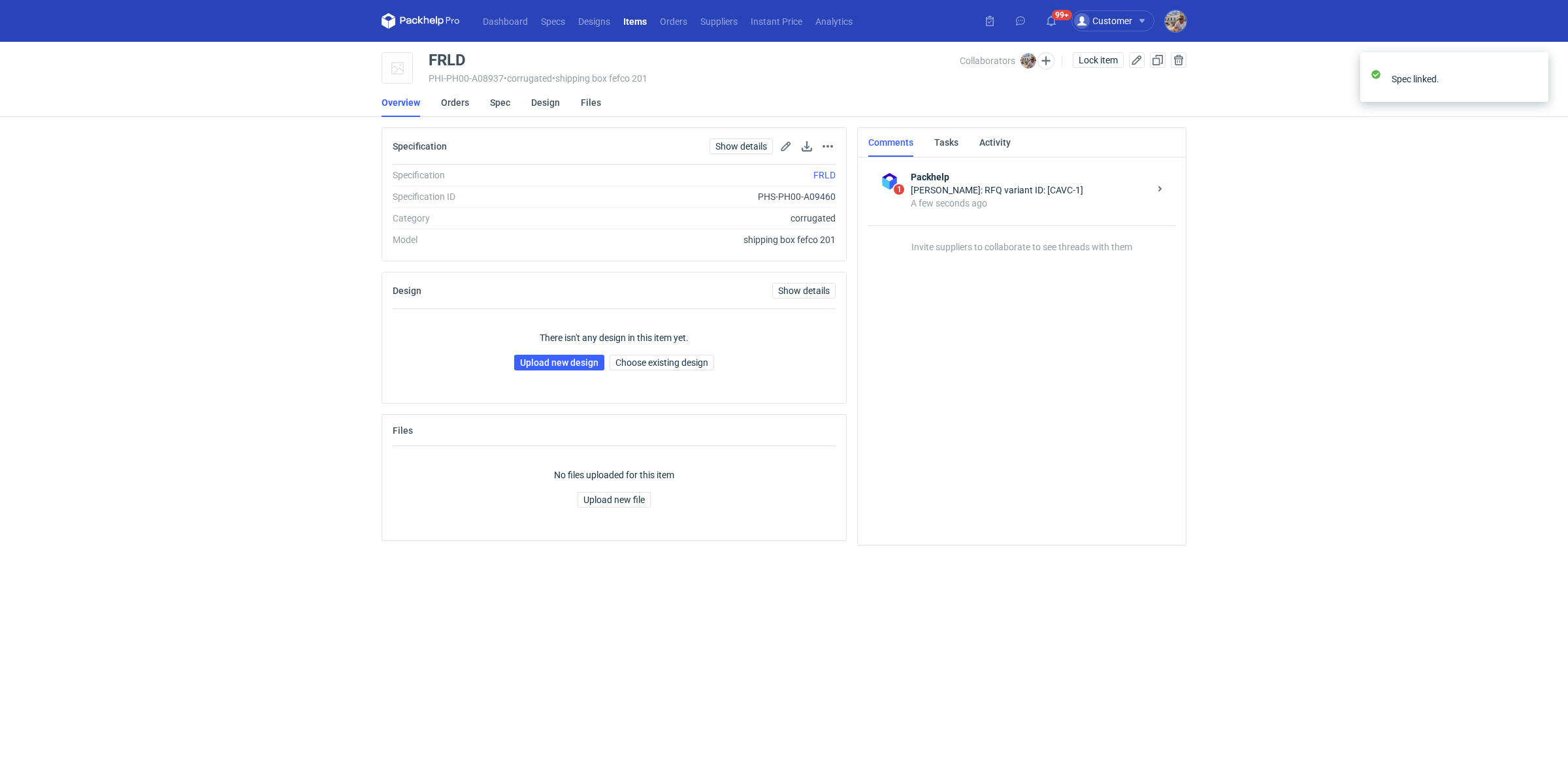
click at [1061, 62] on div "Collaborators" at bounding box center [1013, 60] width 107 height 16
click at [1047, 61] on button "button" at bounding box center [1046, 61] width 17 height 17
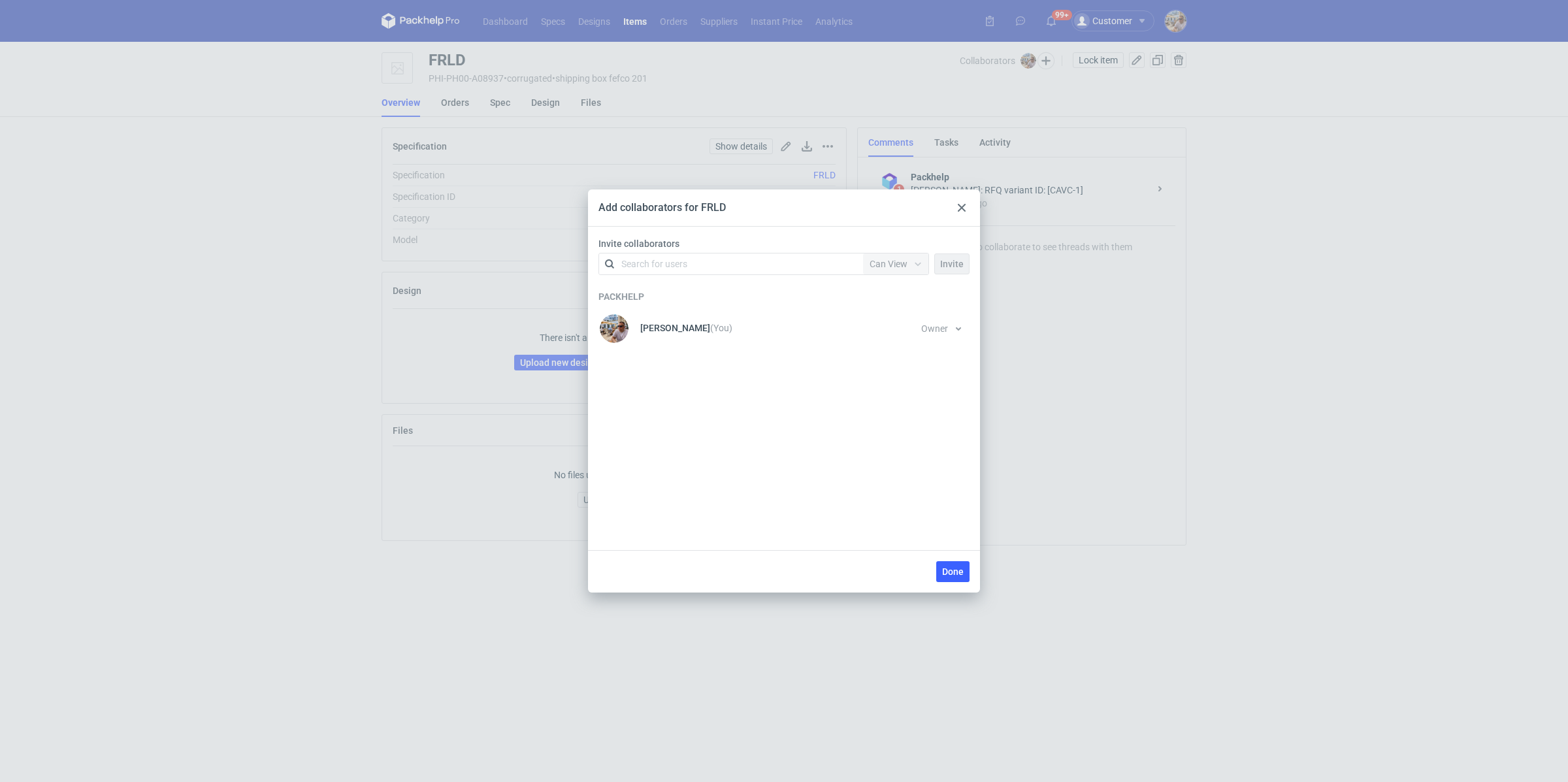
click at [692, 267] on div "Search for users" at bounding box center [728, 264] width 228 height 19
type input "[PERSON_NAME]"
click at [678, 294] on div "[PERSON_NAME] • [PERSON_NAME].z.o.o" at bounding box center [714, 295] width 168 height 13
click at [911, 264] on div at bounding box center [918, 264] width 21 height 10
click at [895, 309] on span "Can Edit" at bounding box center [892, 314] width 34 height 13
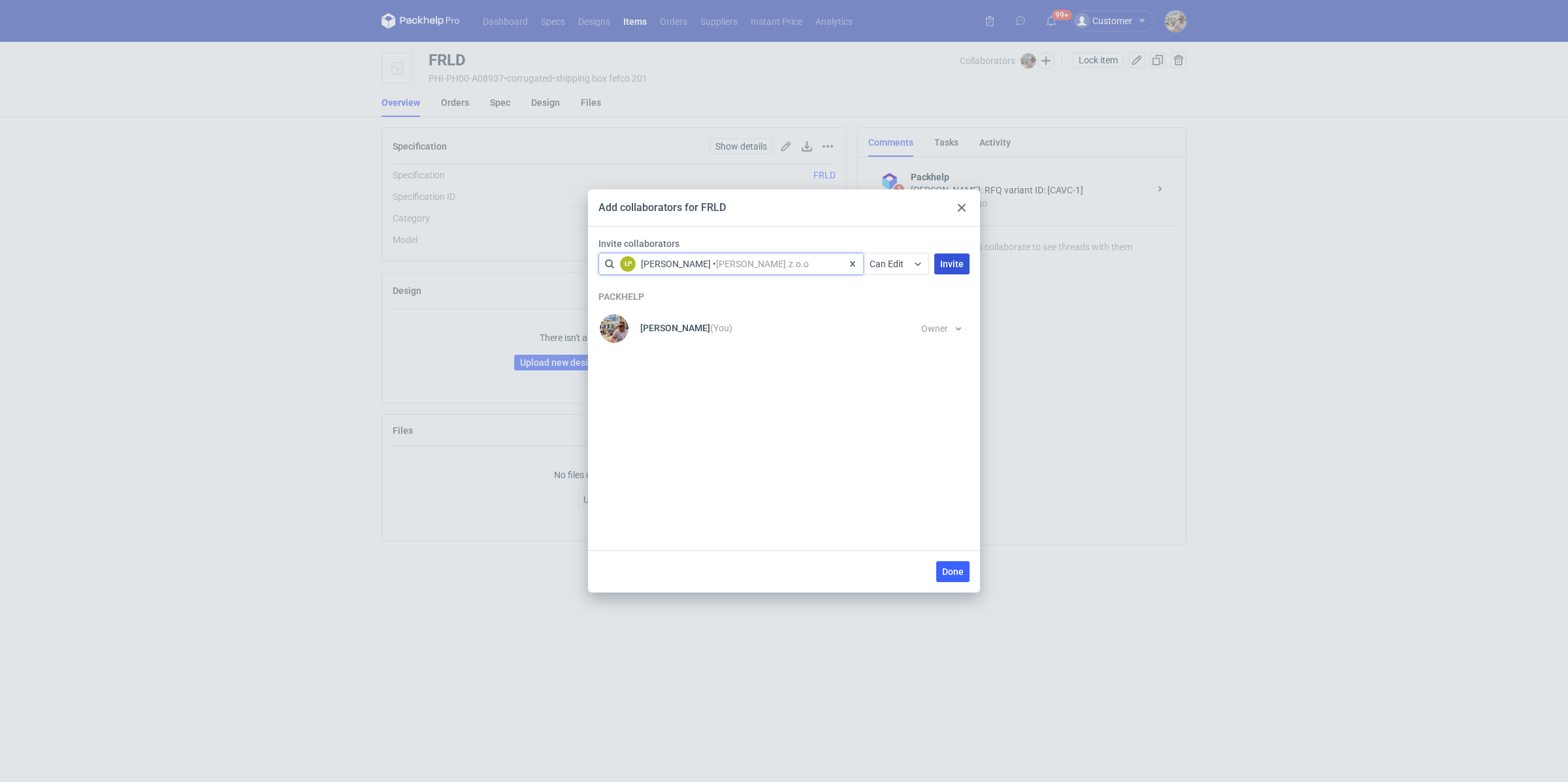
click at [963, 260] on span "Invite" at bounding box center [952, 264] width 24 height 9
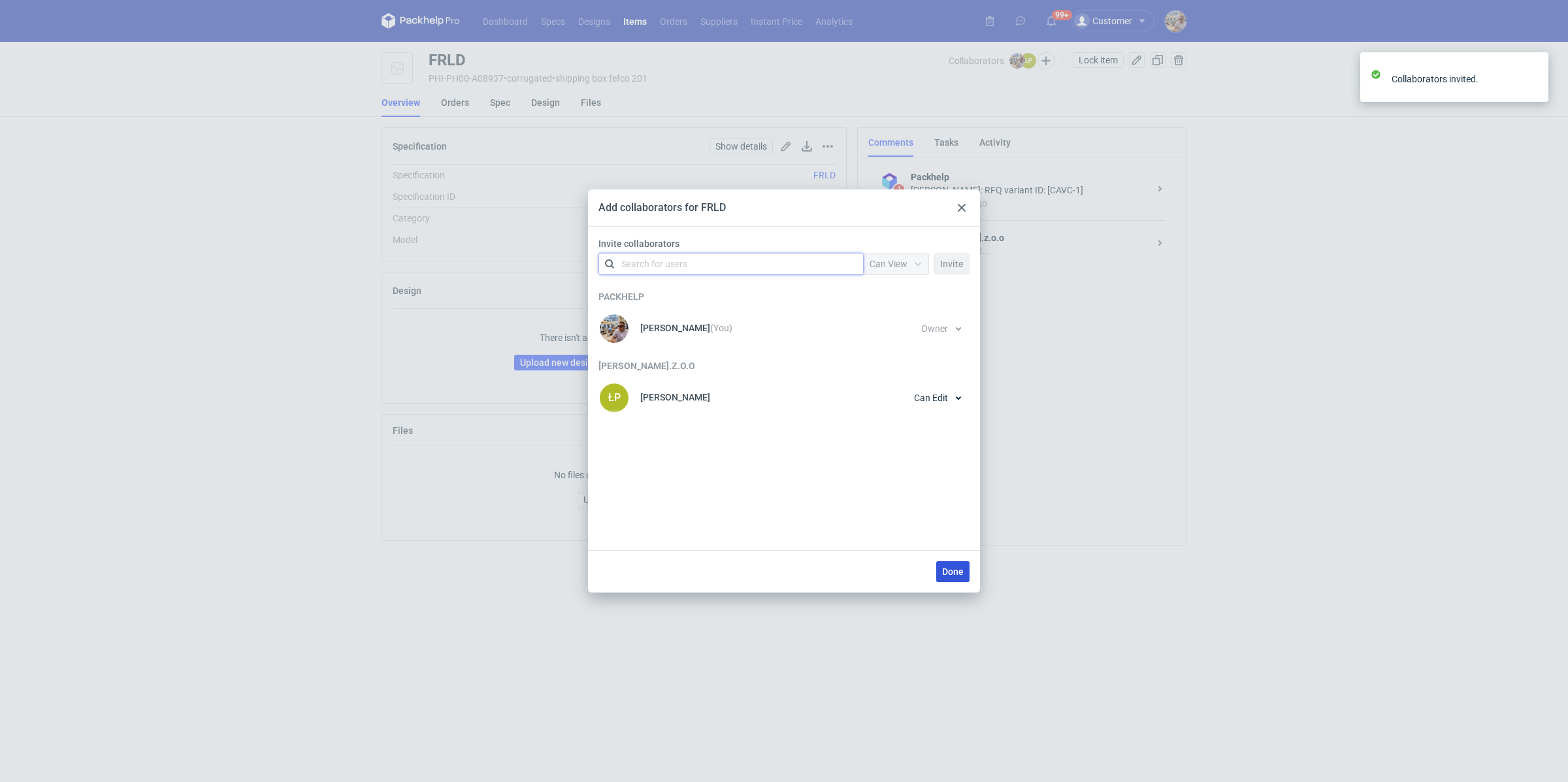
click at [949, 567] on span "Done" at bounding box center [952, 571] width 21 height 9
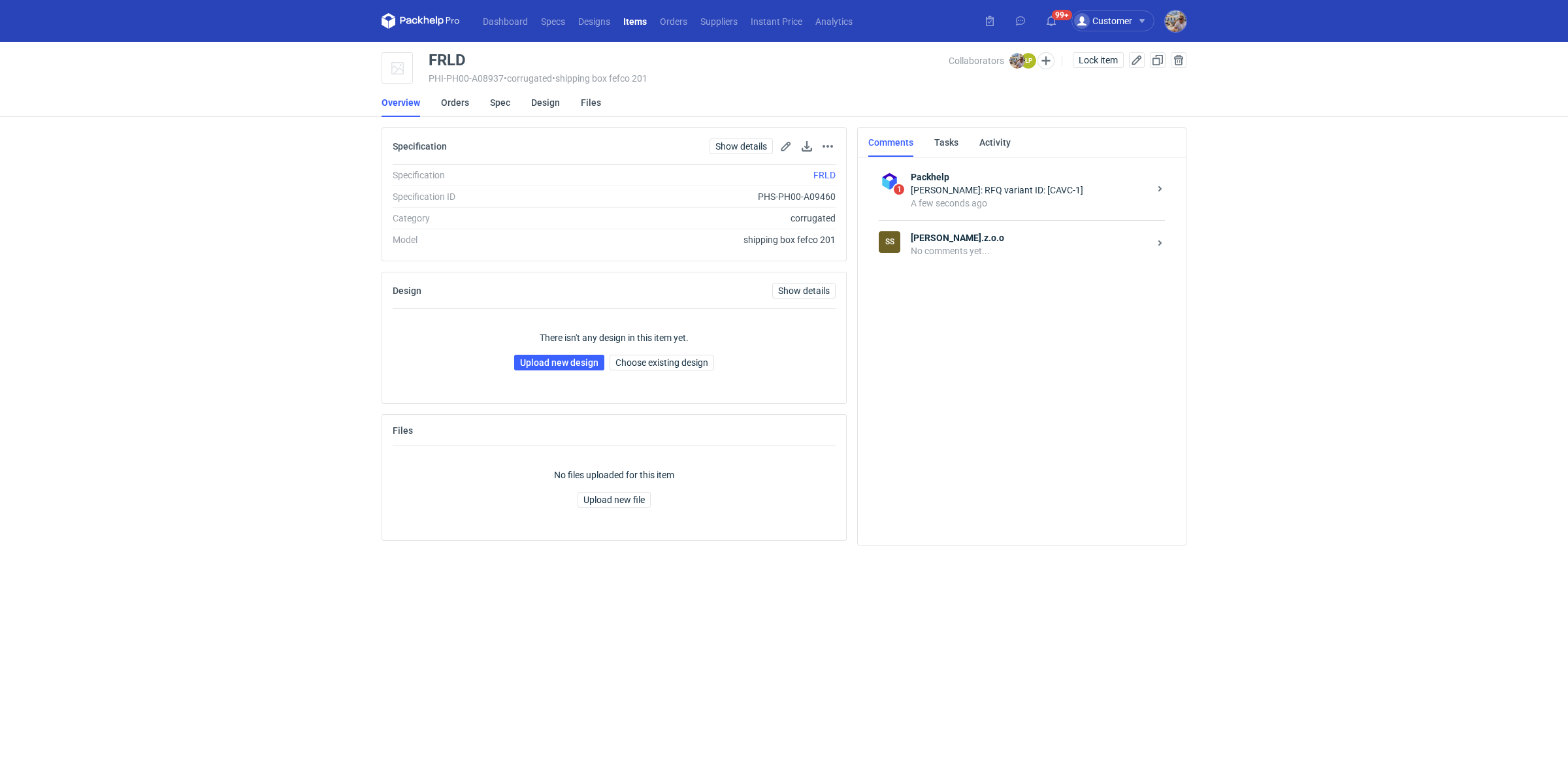
click at [940, 253] on div "No comments yet..." at bounding box center [1030, 250] width 238 height 13
click at [962, 486] on textarea "Comment message" at bounding box center [1035, 494] width 279 height 36
paste textarea "Dzień [PERSON_NAME] wycena CAUU-2. Prośba o przesłanie siatki do nałożenie graf…"
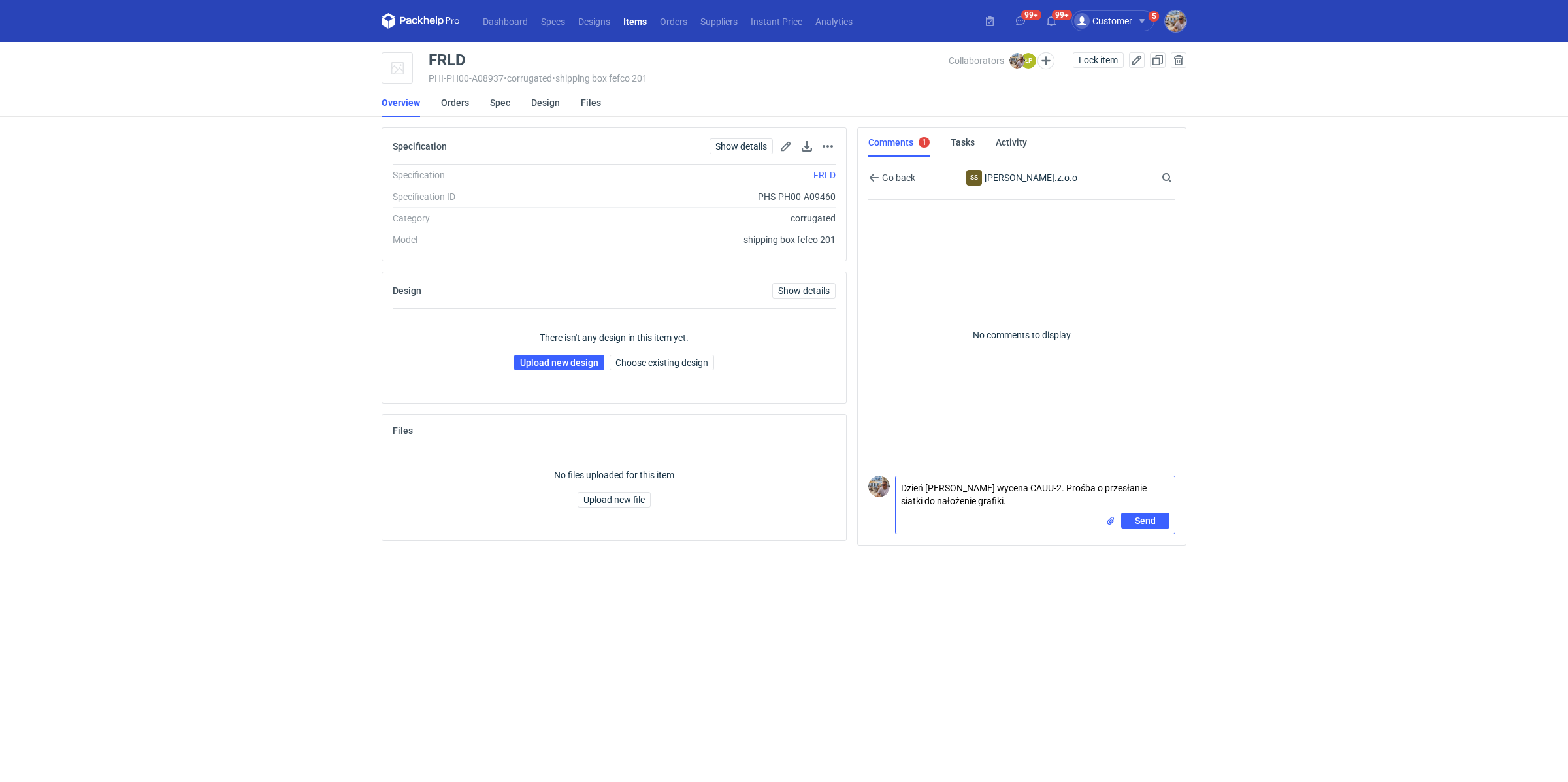
drag, startPoint x: 1015, startPoint y: 488, endPoint x: 986, endPoint y: 486, distance: 29.1
click at [986, 486] on textarea "Dzień [PERSON_NAME] wycena CAUU-2. Prośba o przesłanie siatki do nałożenie graf…" at bounding box center [1035, 494] width 279 height 36
paste textarea "VC-1"
type textarea "Dzień [PERSON_NAME] wycena CAVC-1. Prośba o przesłanie siatki do nałożenie graf…"
click at [1136, 520] on span "Send" at bounding box center [1145, 520] width 21 height 9
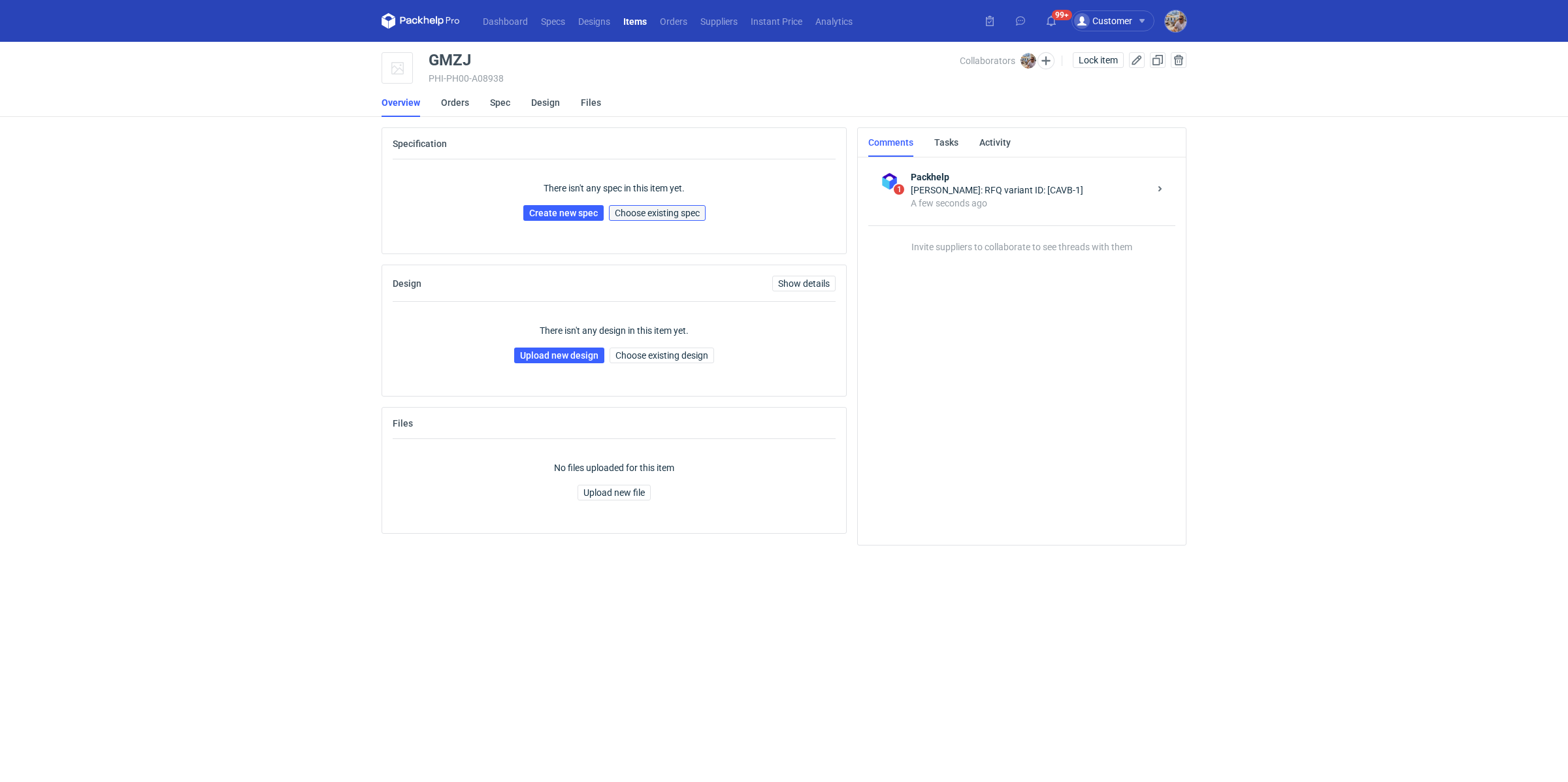
click at [642, 210] on span "Choose existing spec" at bounding box center [657, 212] width 85 height 9
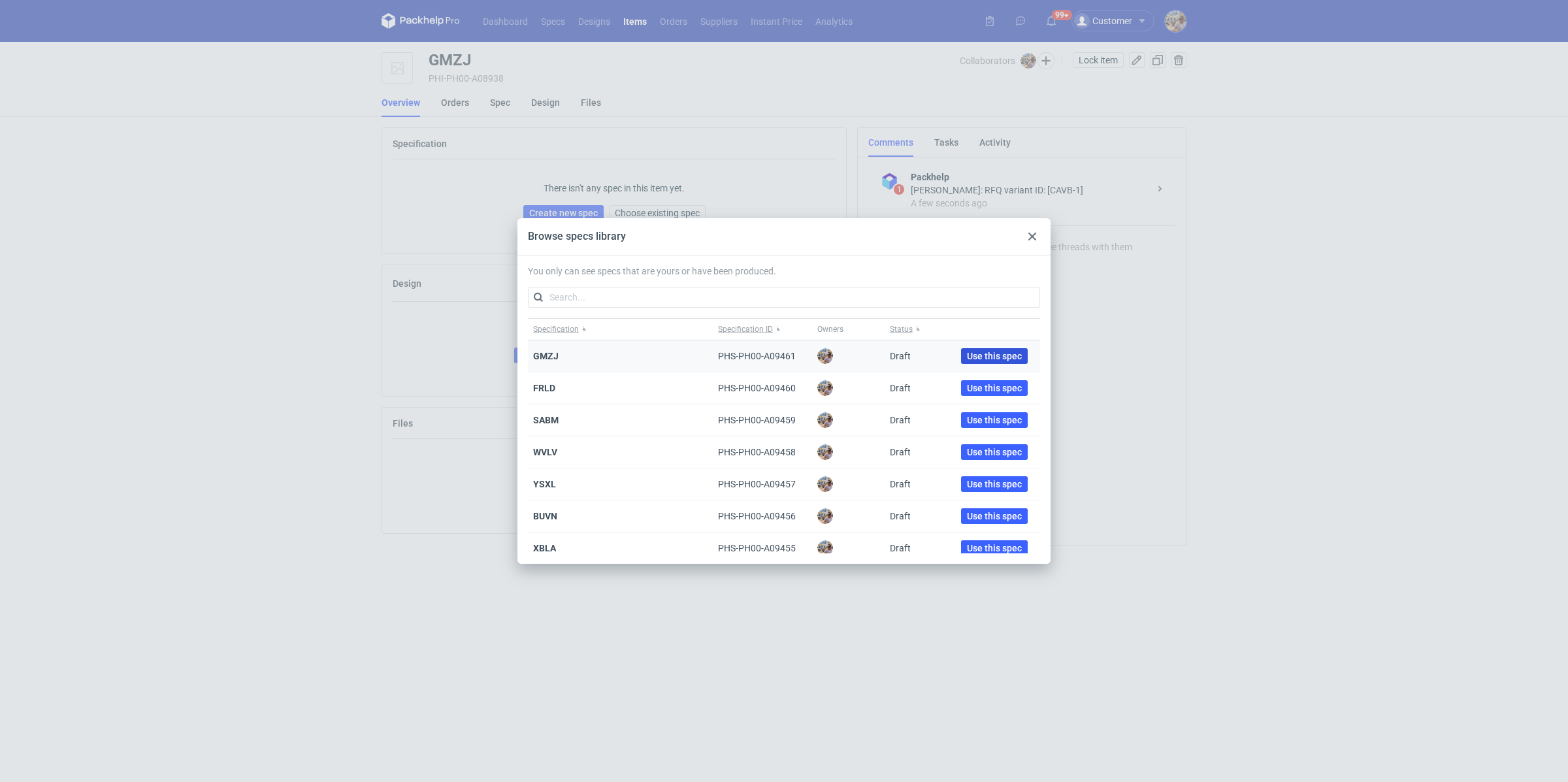
click at [1002, 354] on span "Use this spec" at bounding box center [994, 356] width 55 height 9
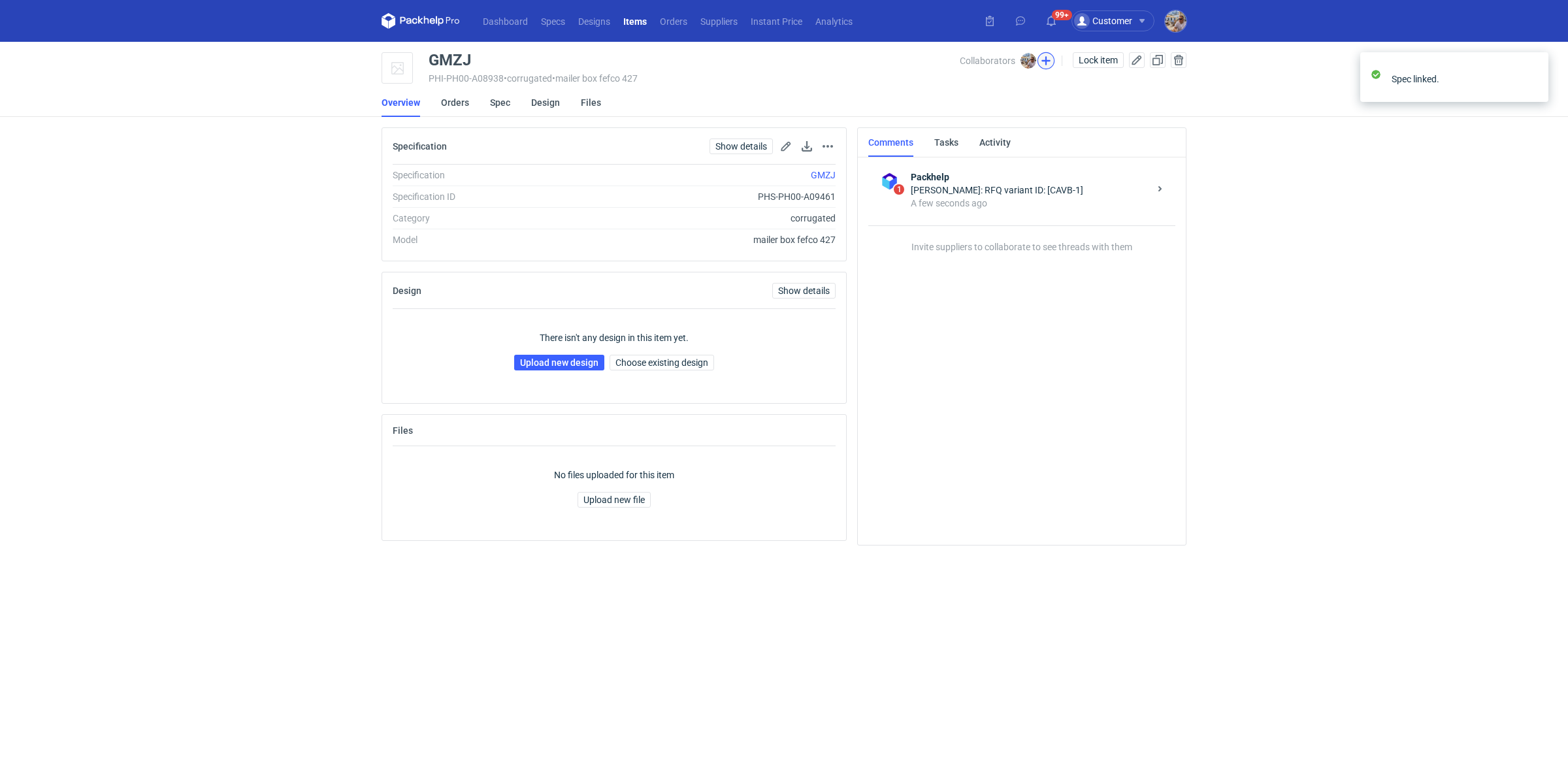
click at [1040, 60] on button "button" at bounding box center [1046, 61] width 17 height 17
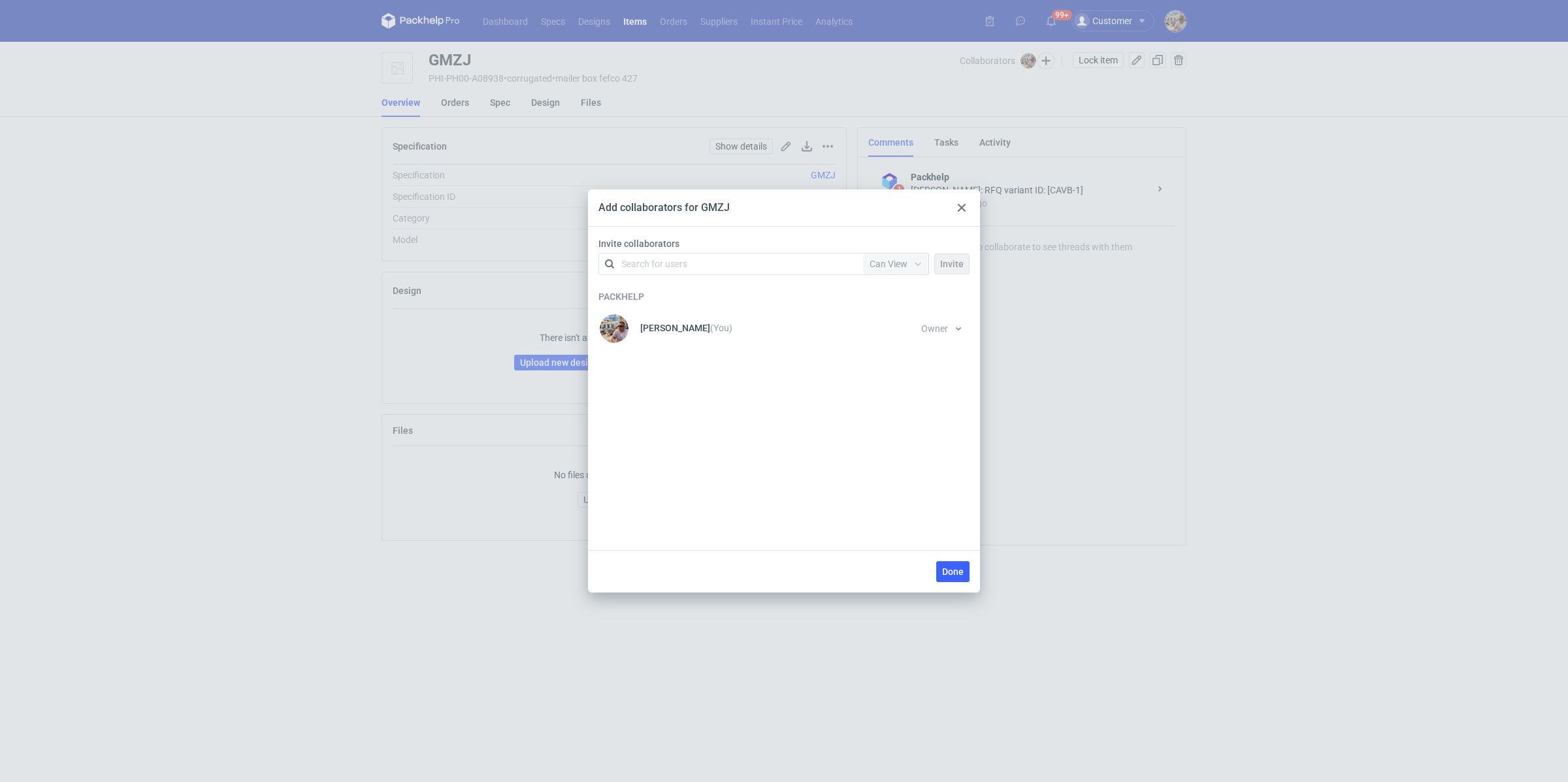
click at [662, 270] on div "Search for users" at bounding box center [655, 263] width 66 height 13
type input "serwach"
drag, startPoint x: 686, startPoint y: 295, endPoint x: 763, endPoint y: 294, distance: 77.0
click at [686, 295] on div "[PERSON_NAME] • [PERSON_NAME].z.o.o" at bounding box center [703, 295] width 145 height 13
click at [903, 261] on span "Can View" at bounding box center [888, 264] width 38 height 10
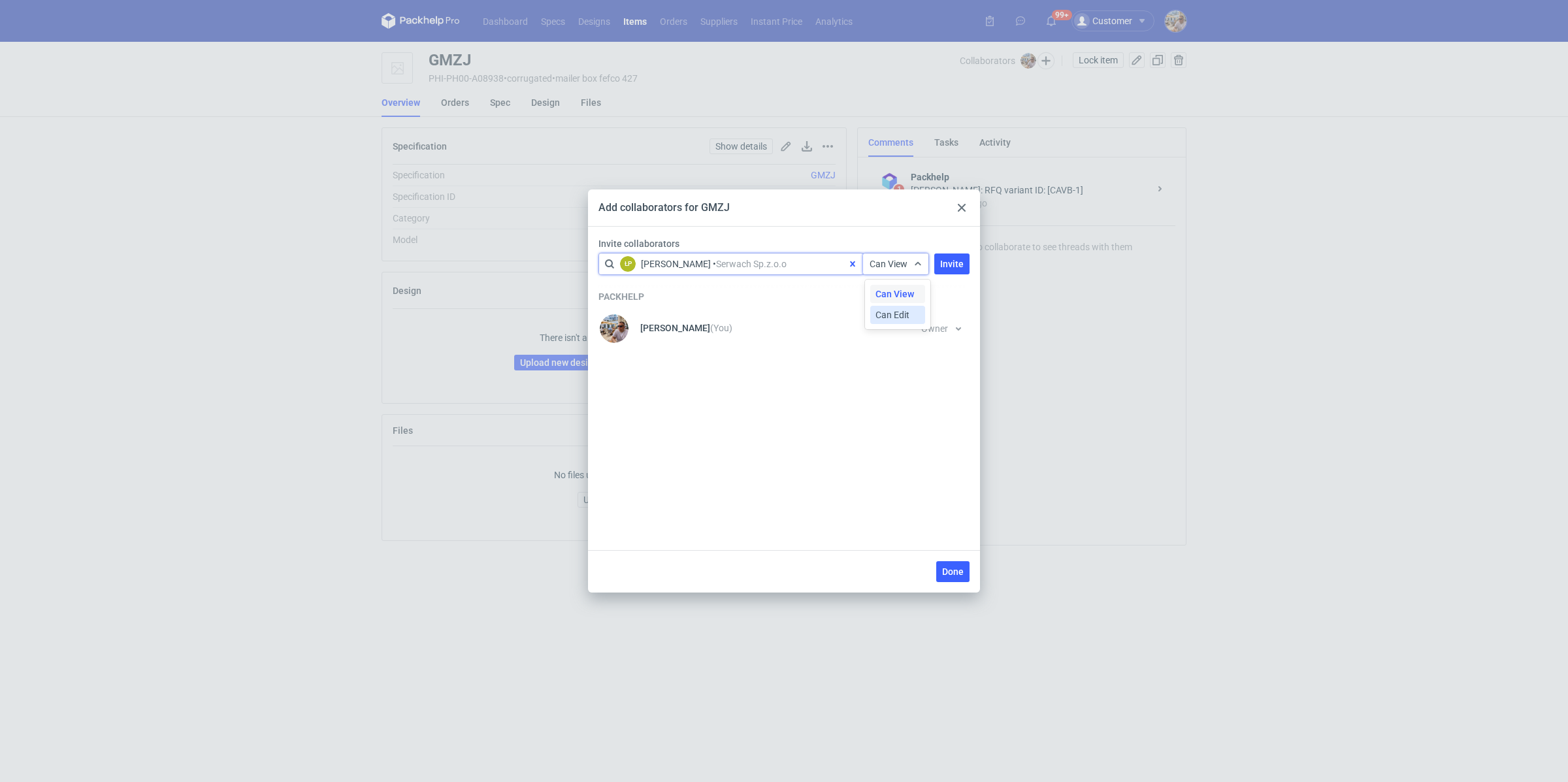
click at [896, 311] on span "Can Edit" at bounding box center [892, 314] width 34 height 13
click at [963, 260] on button "Invite" at bounding box center [952, 264] width 36 height 21
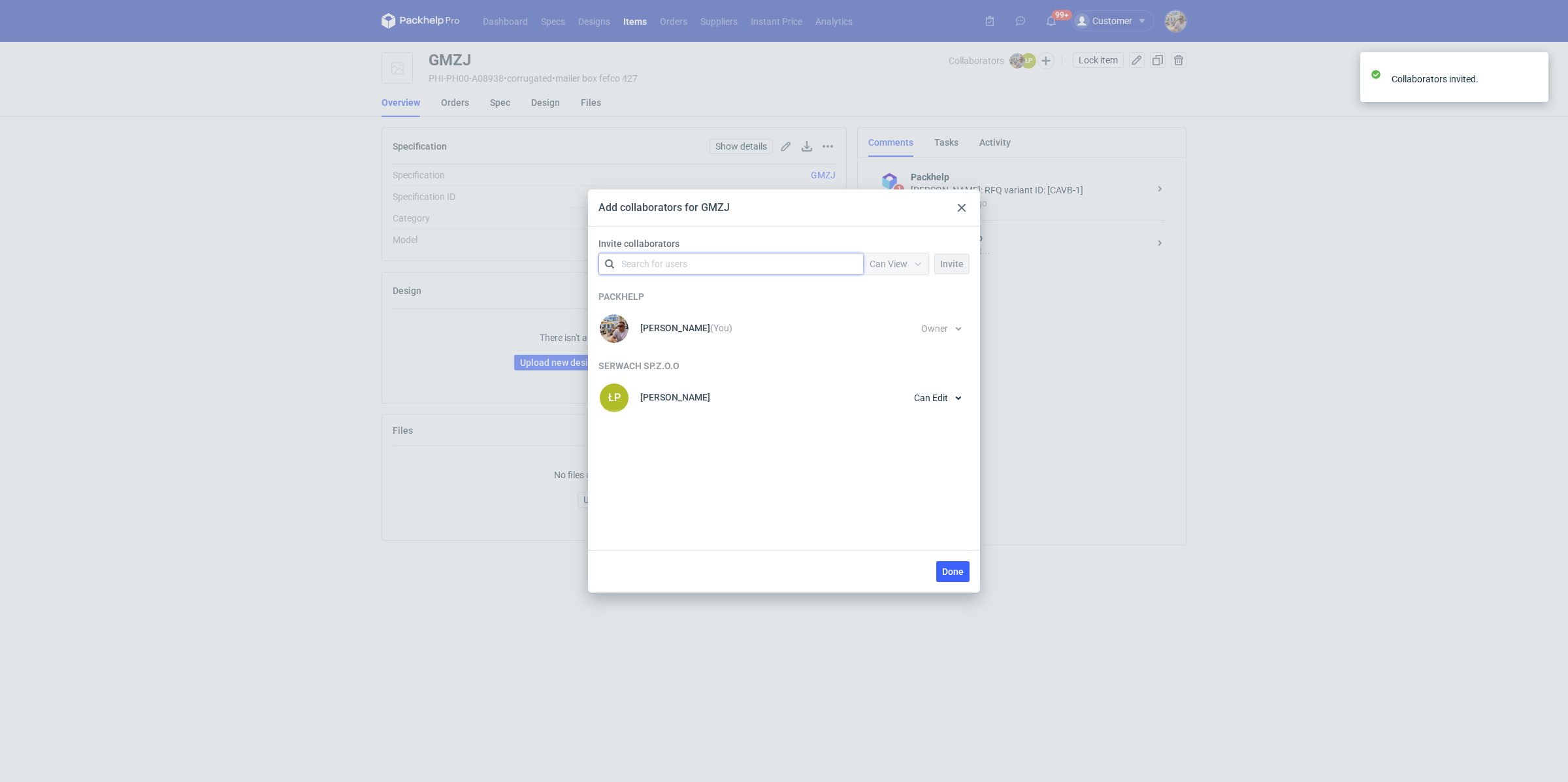
click at [967, 582] on div "Done" at bounding box center [783, 571] width 392 height 42
click at [943, 559] on div "Done" at bounding box center [783, 571] width 392 height 42
click at [946, 569] on span "Done" at bounding box center [952, 571] width 21 height 9
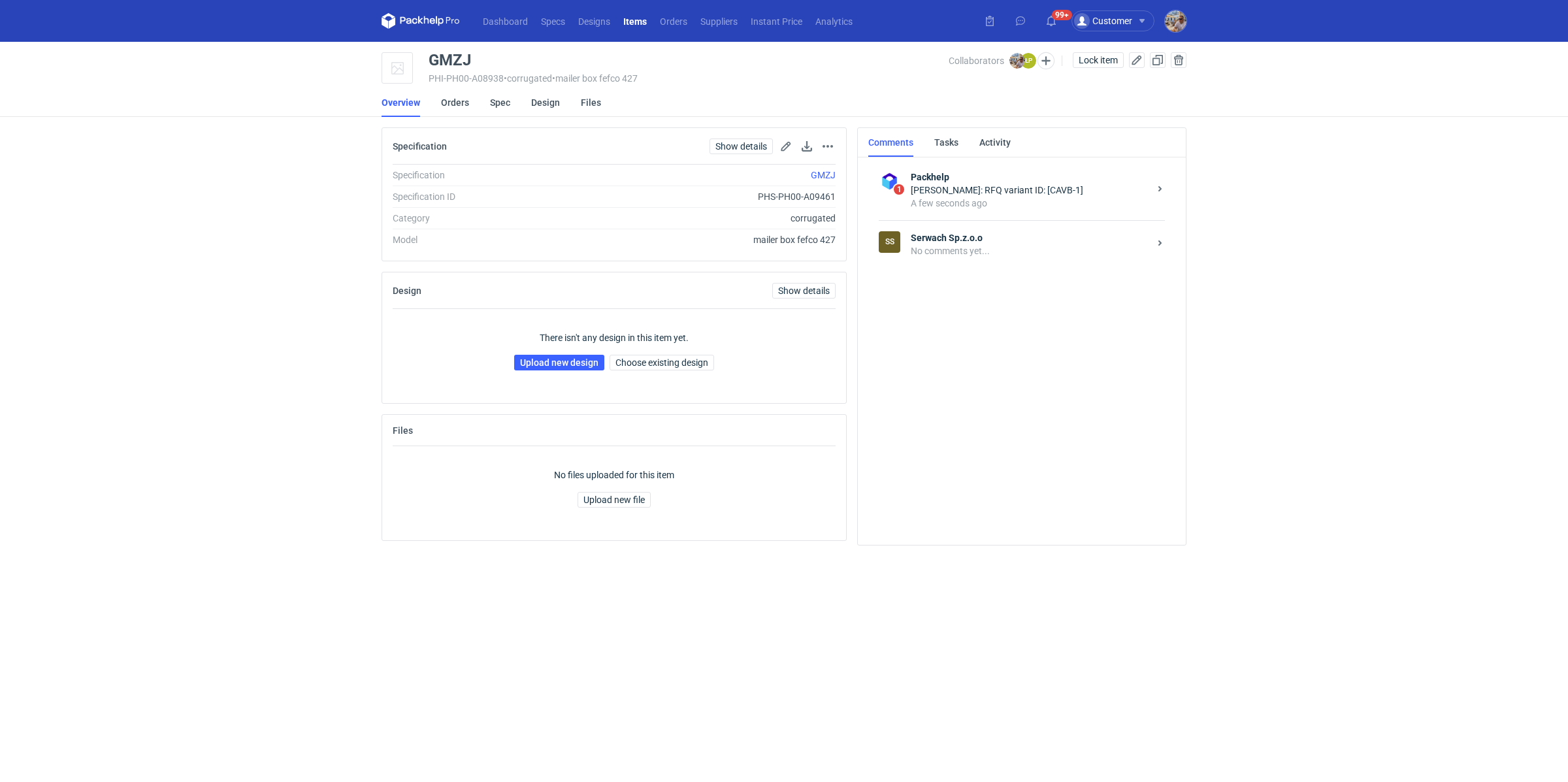
click at [943, 246] on div "No comments yet..." at bounding box center [1030, 250] width 238 height 13
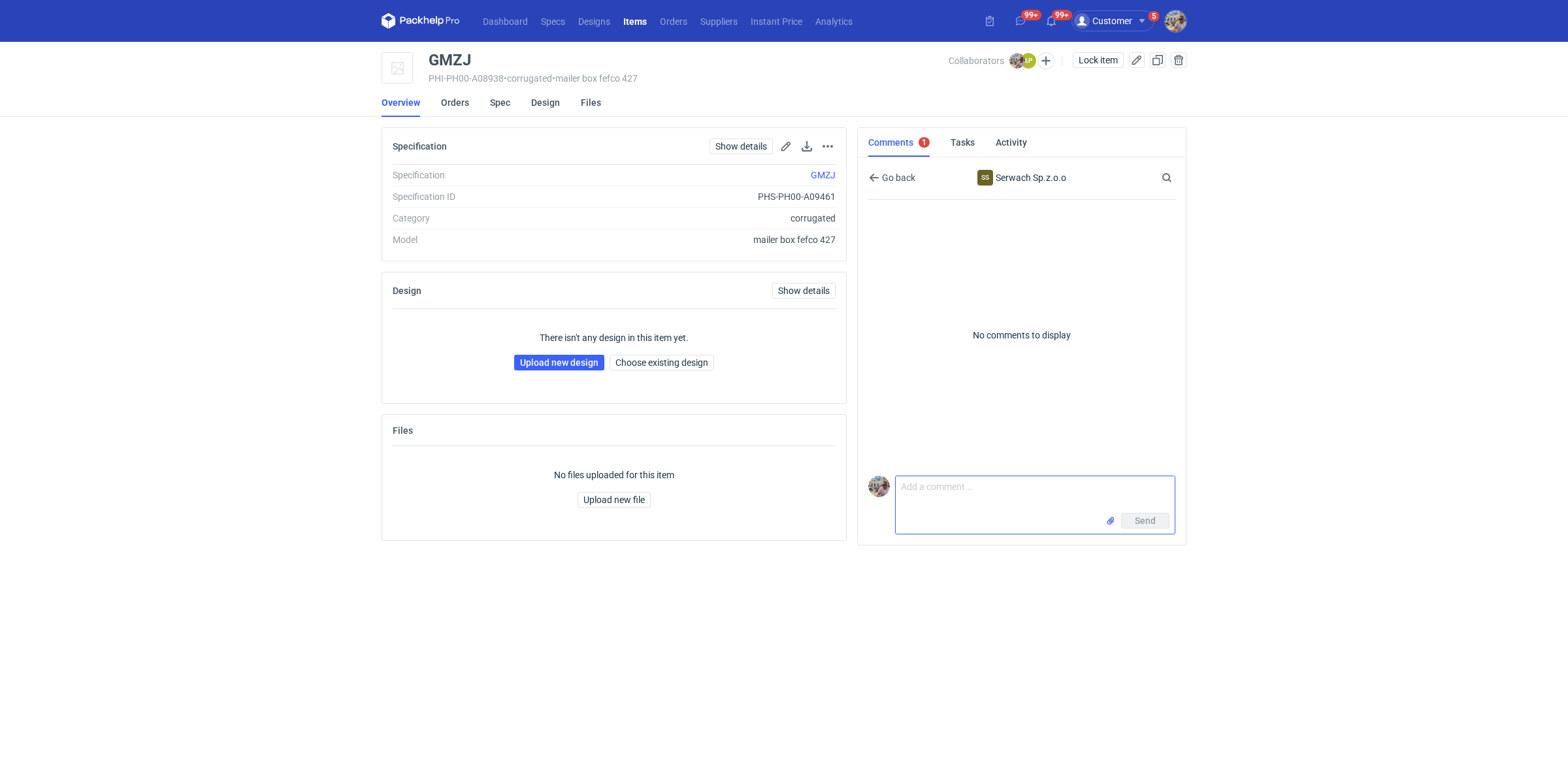
click at [929, 483] on textarea "Comment message" at bounding box center [1035, 494] width 279 height 36
paste textarea "CAVC-1"
type textarea "CAVC-1"
paste textarea "CAVB-1"
type textarea "Wycena CAVB-1 prośba o przesłanie siatki do nałożenia grafiki"
